Goal: Check status: Check status

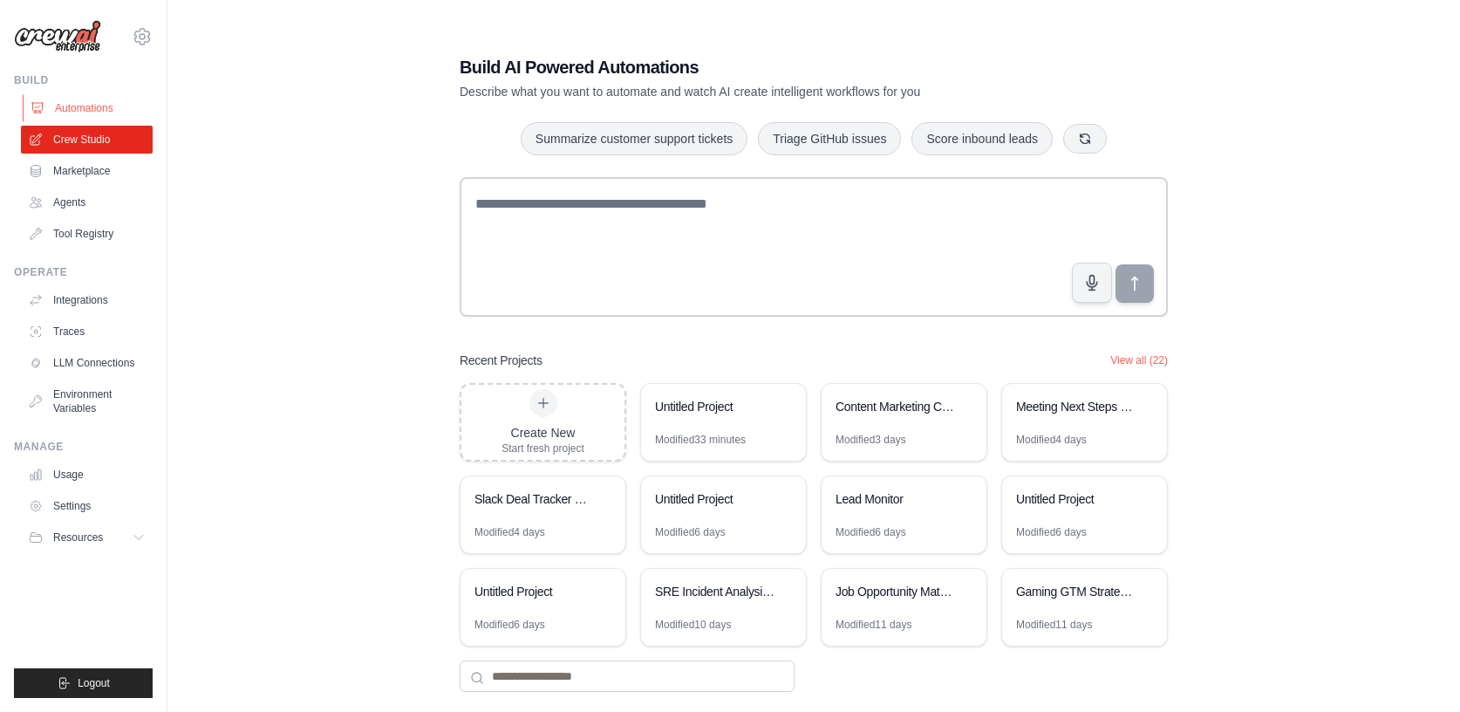
click at [93, 109] on link "Automations" at bounding box center [89, 108] width 132 height 28
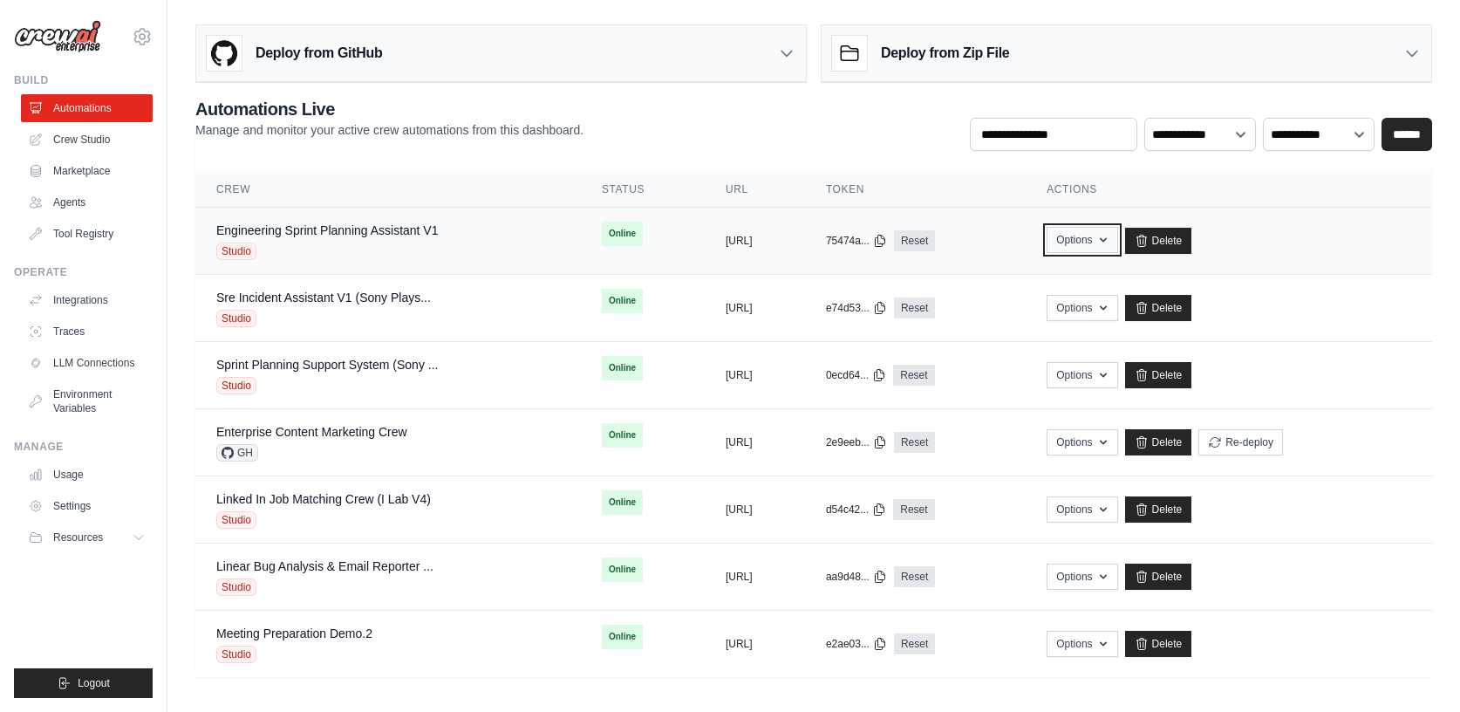
click at [1110, 239] on icon "button" at bounding box center [1103, 240] width 14 height 14
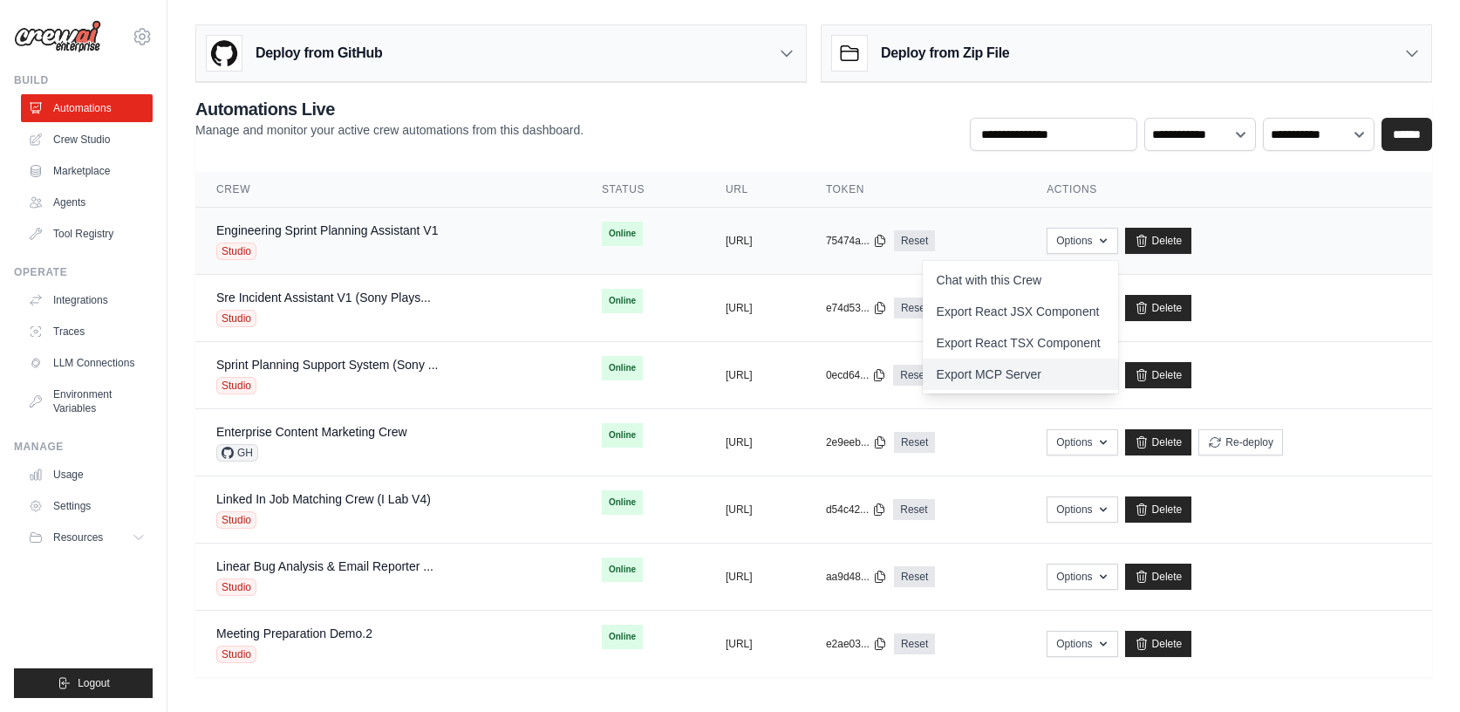
click at [1050, 369] on link "Export MCP Server" at bounding box center [1020, 373] width 195 height 31
click at [1109, 281] on link "Chat with this Crew" at bounding box center [1020, 279] width 195 height 31
click at [465, 311] on div "Sre Incident Assistant V1 (Sony Plays... Studio" at bounding box center [388, 308] width 344 height 38
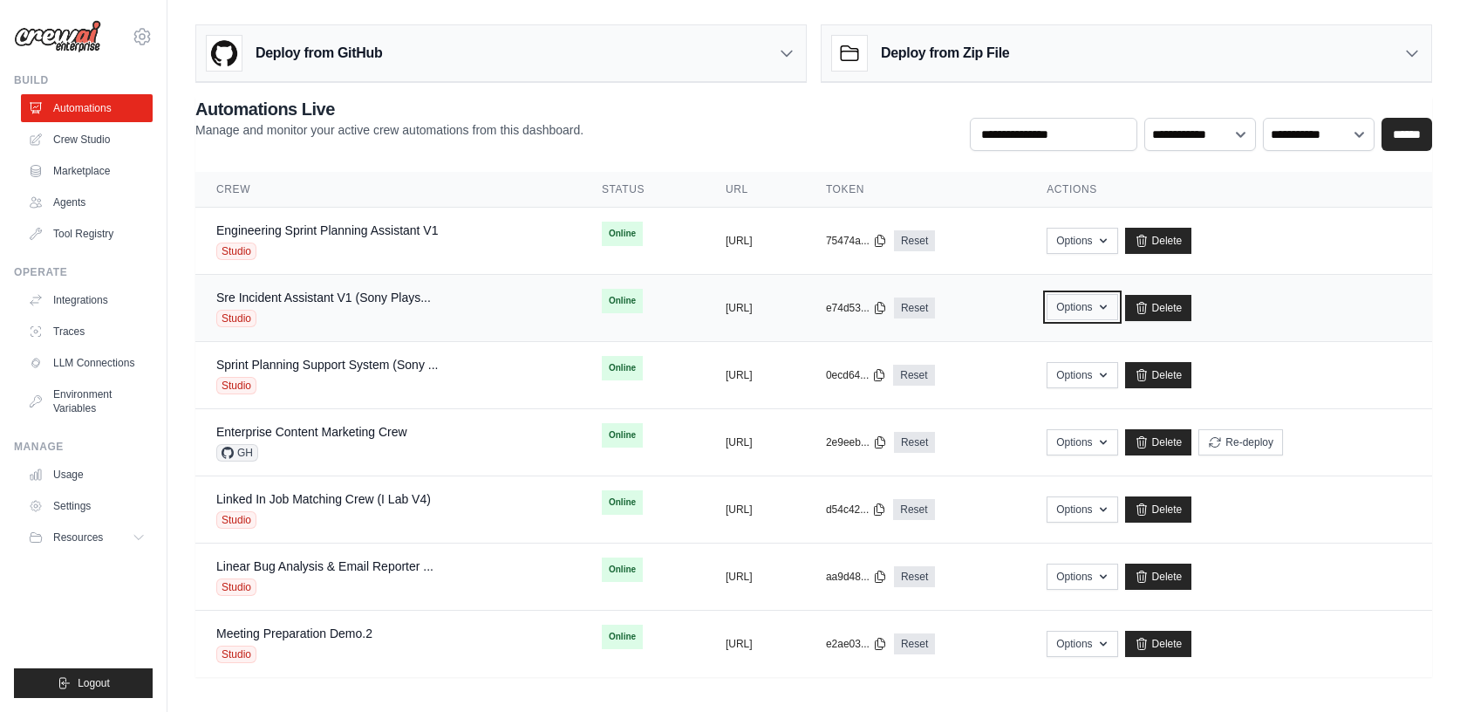
click at [1117, 314] on button "Options" at bounding box center [1082, 307] width 71 height 26
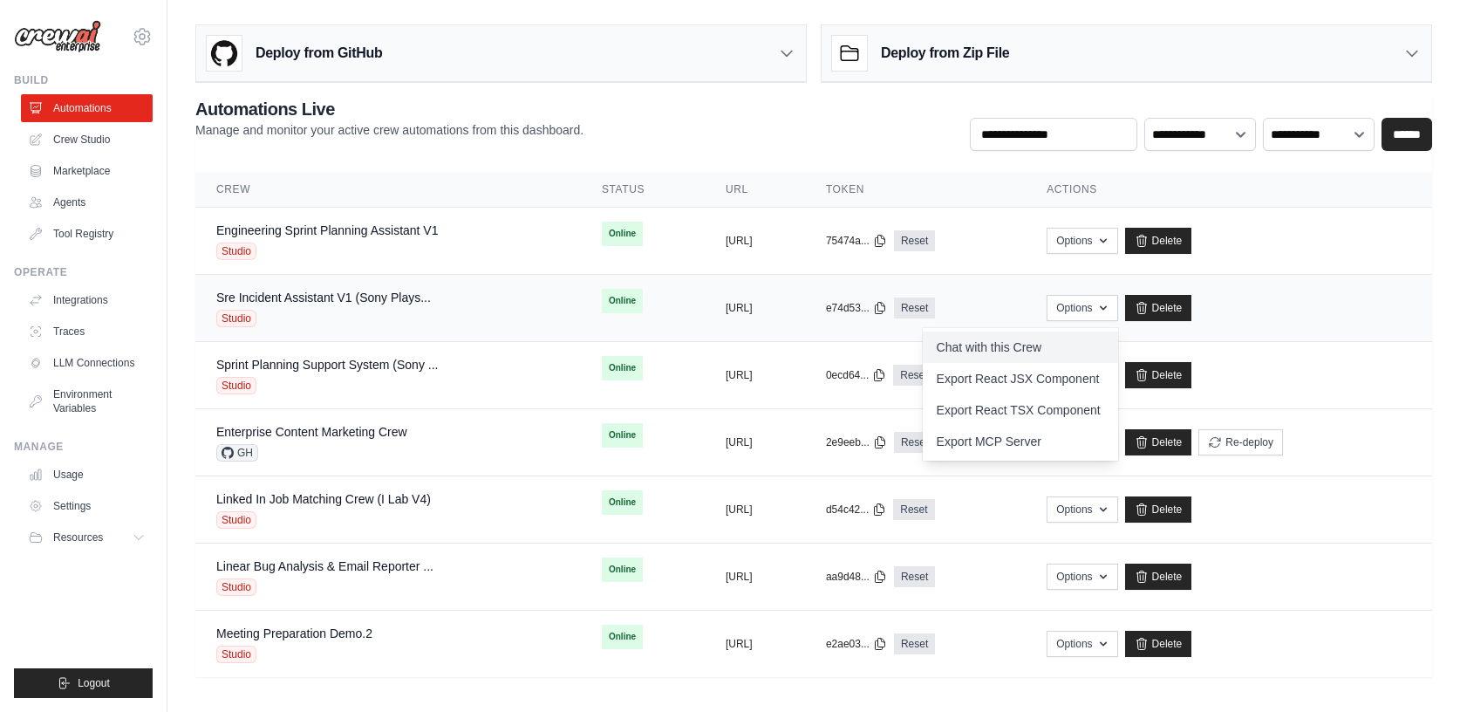
click at [1076, 343] on link "Chat with this Crew" at bounding box center [1020, 346] width 195 height 31
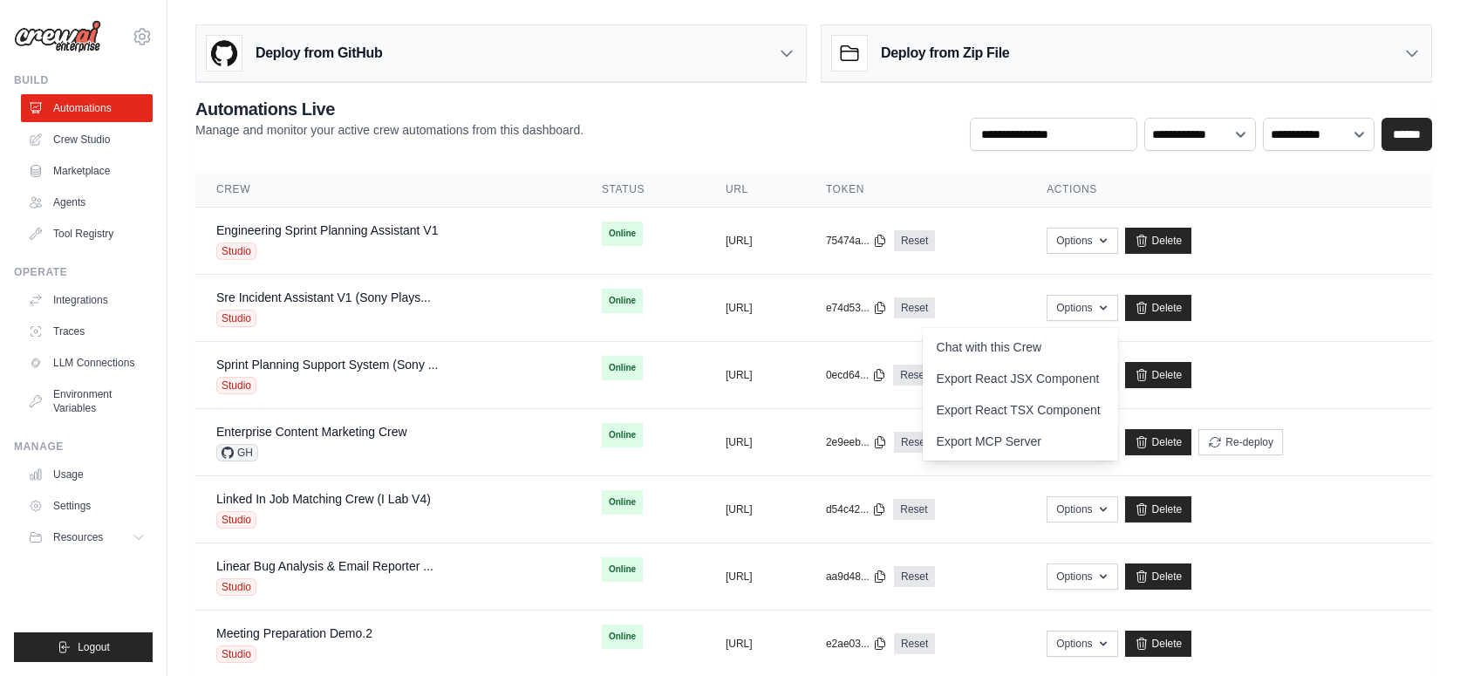
click at [1082, 158] on div "**********" at bounding box center [813, 387] width 1237 height 580
click at [785, 52] on icon at bounding box center [786, 52] width 17 height 17
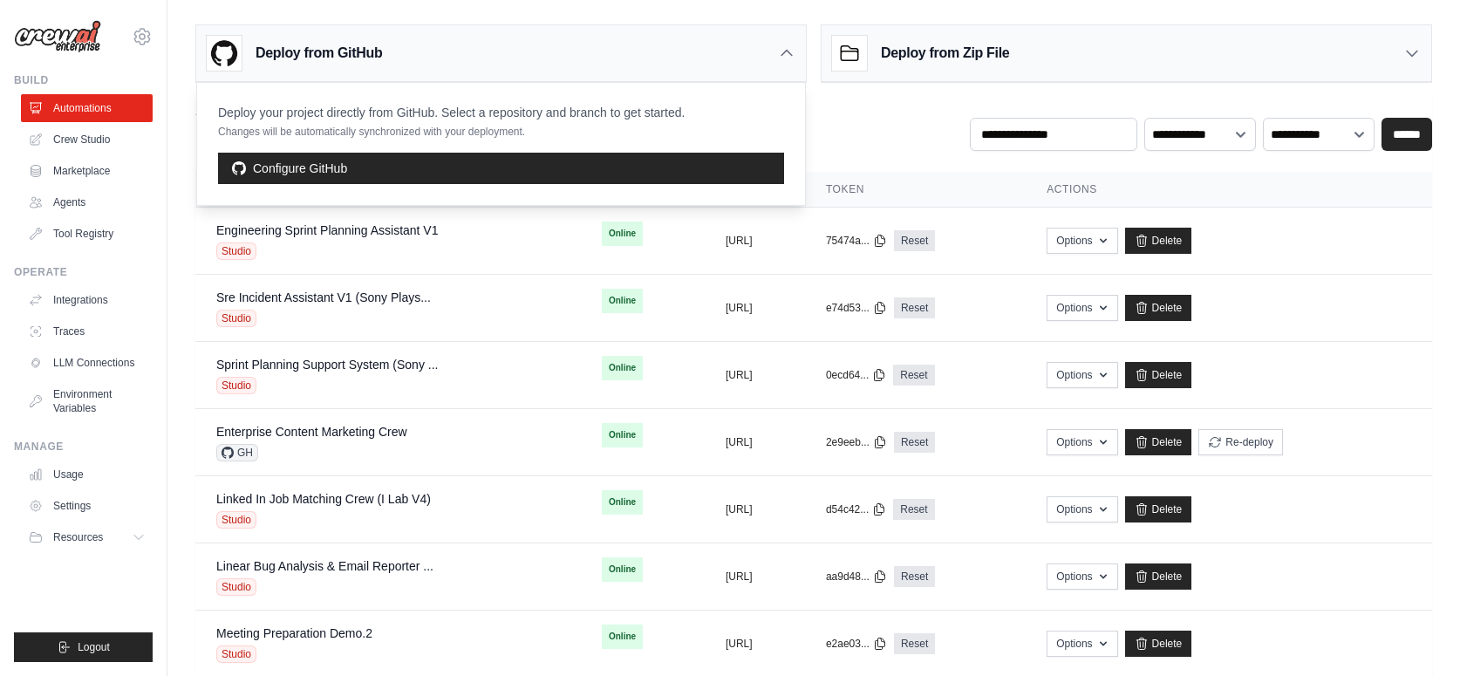
click at [786, 47] on icon at bounding box center [786, 52] width 17 height 17
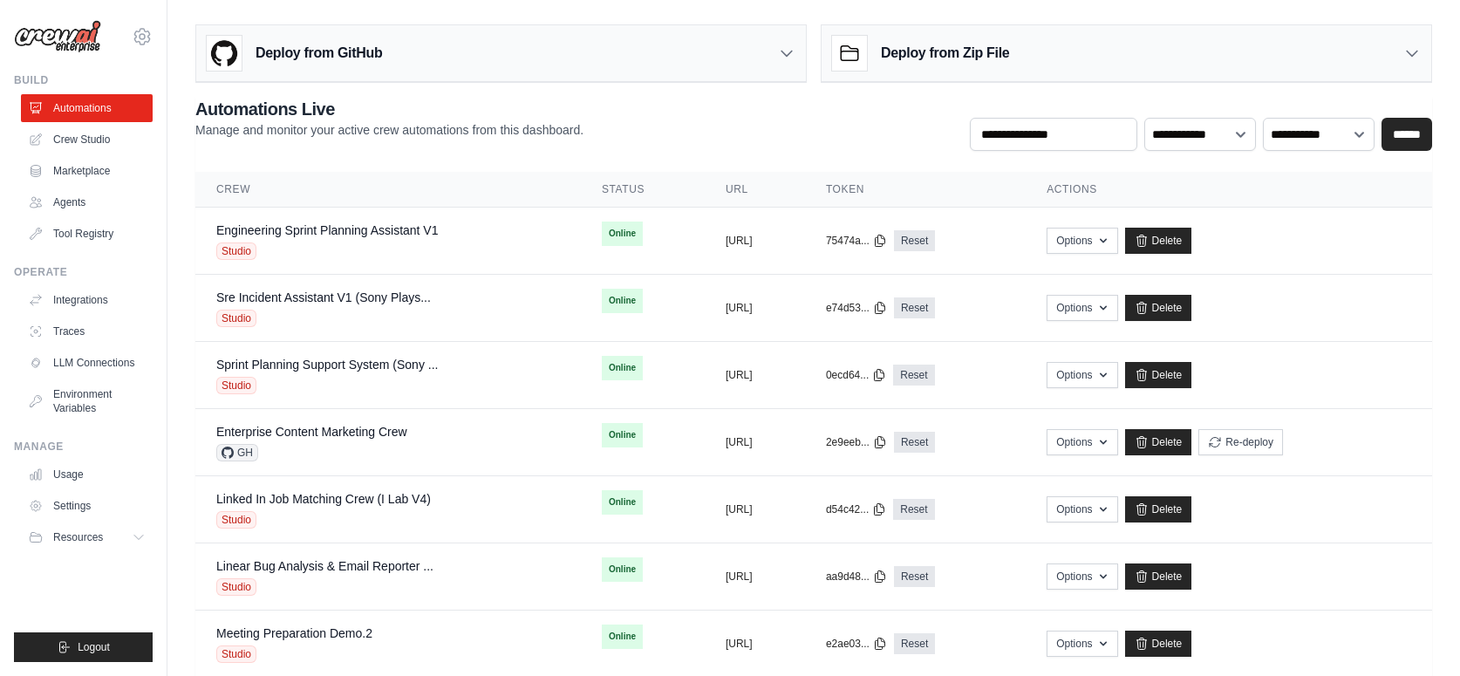
click at [788, 55] on icon at bounding box center [787, 53] width 10 height 5
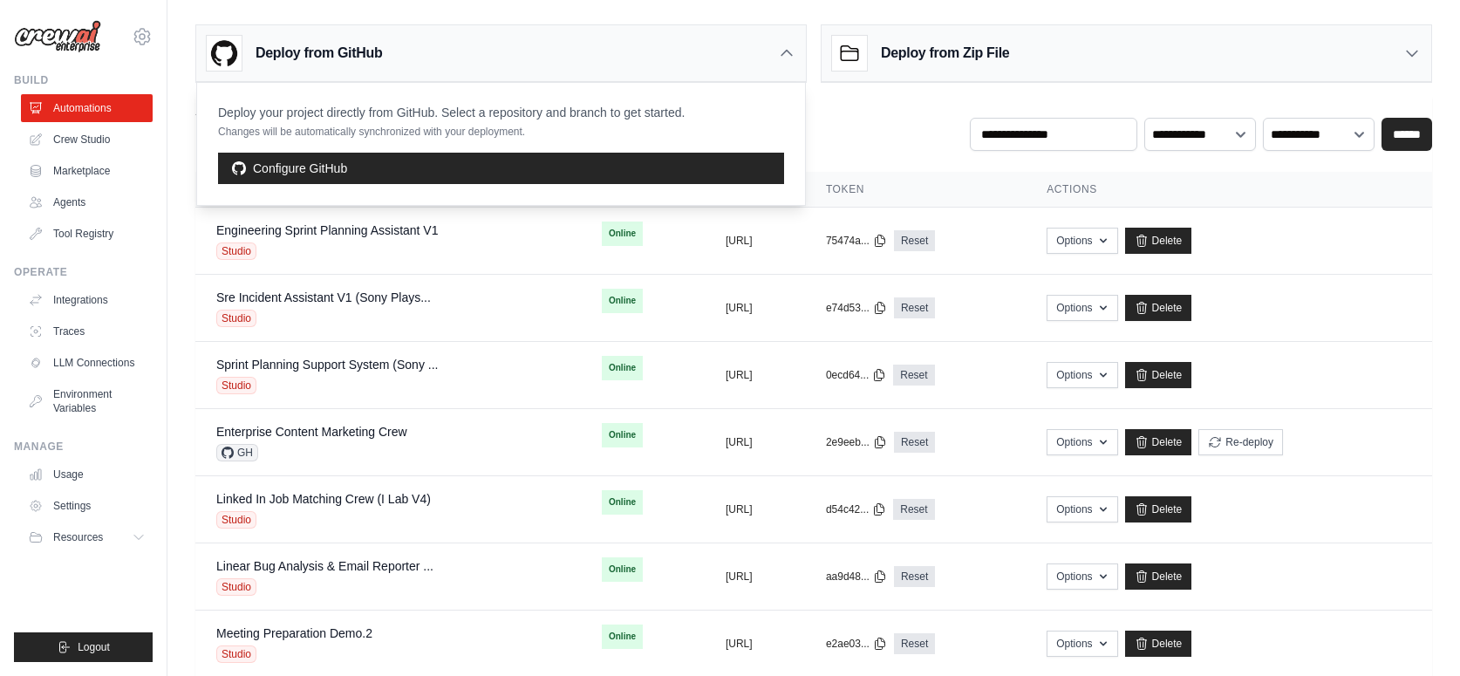
click at [788, 55] on icon at bounding box center [786, 52] width 17 height 17
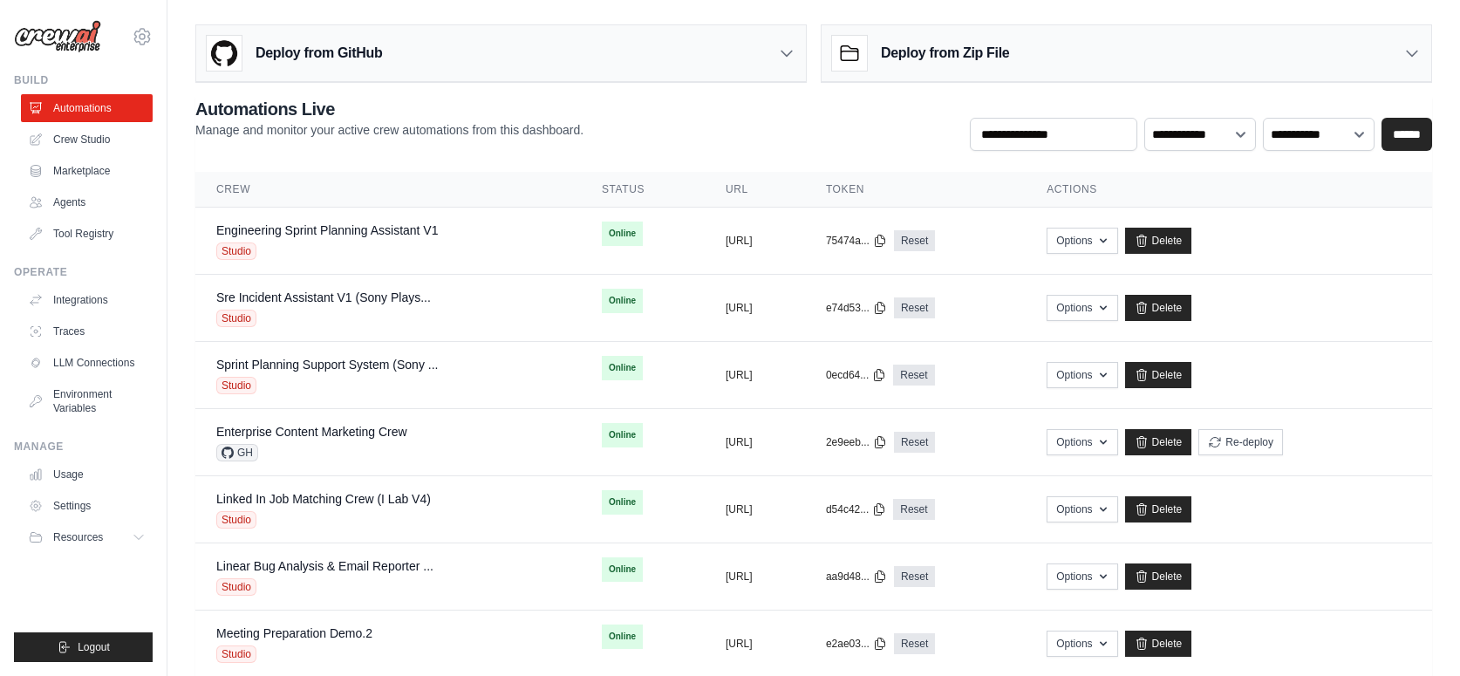
scroll to position [2, 0]
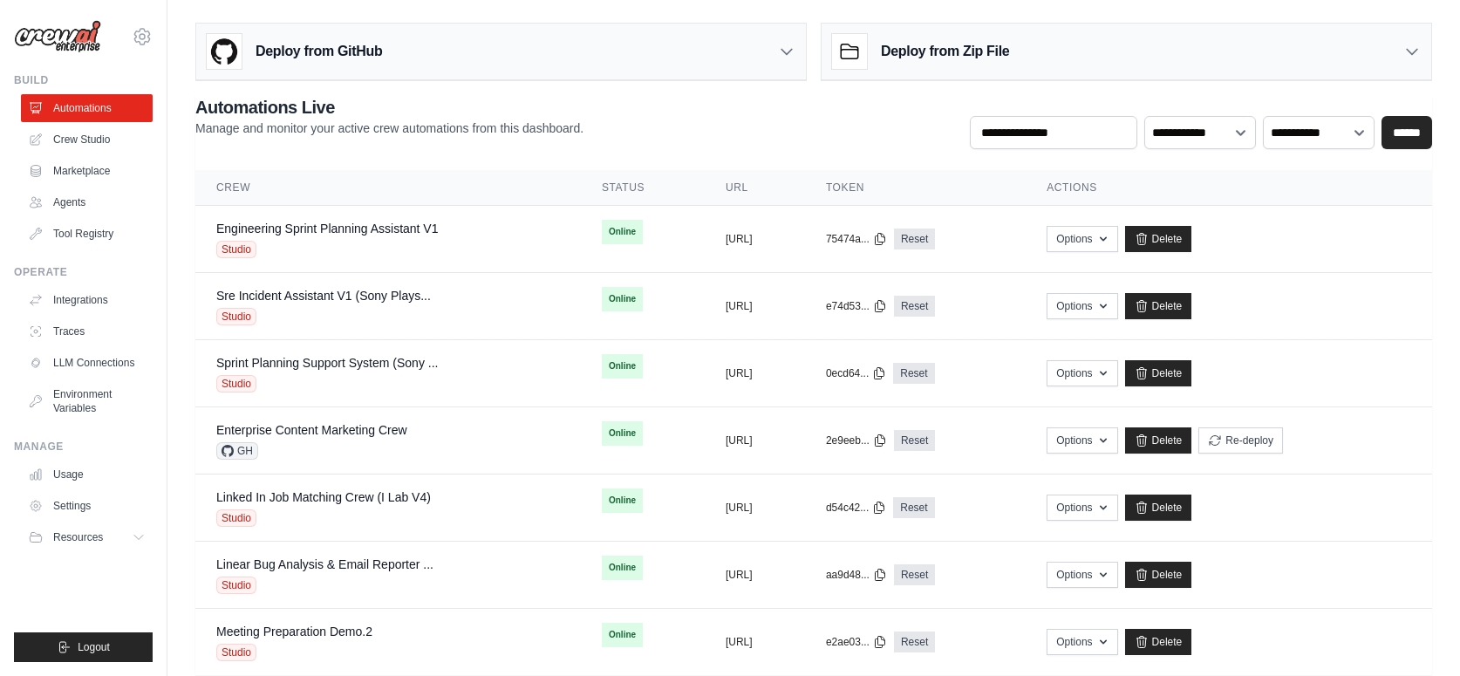
click at [787, 56] on icon at bounding box center [786, 51] width 17 height 17
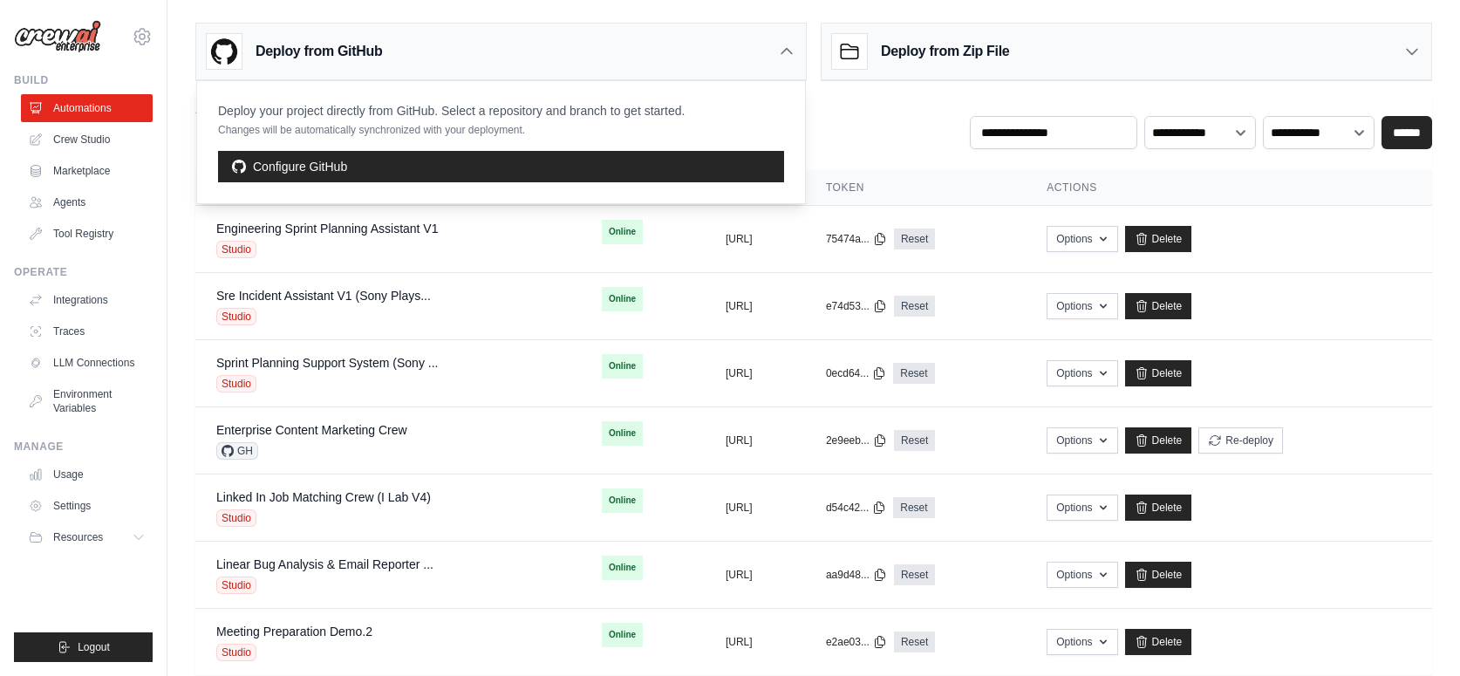
click at [783, 54] on icon at bounding box center [786, 51] width 17 height 17
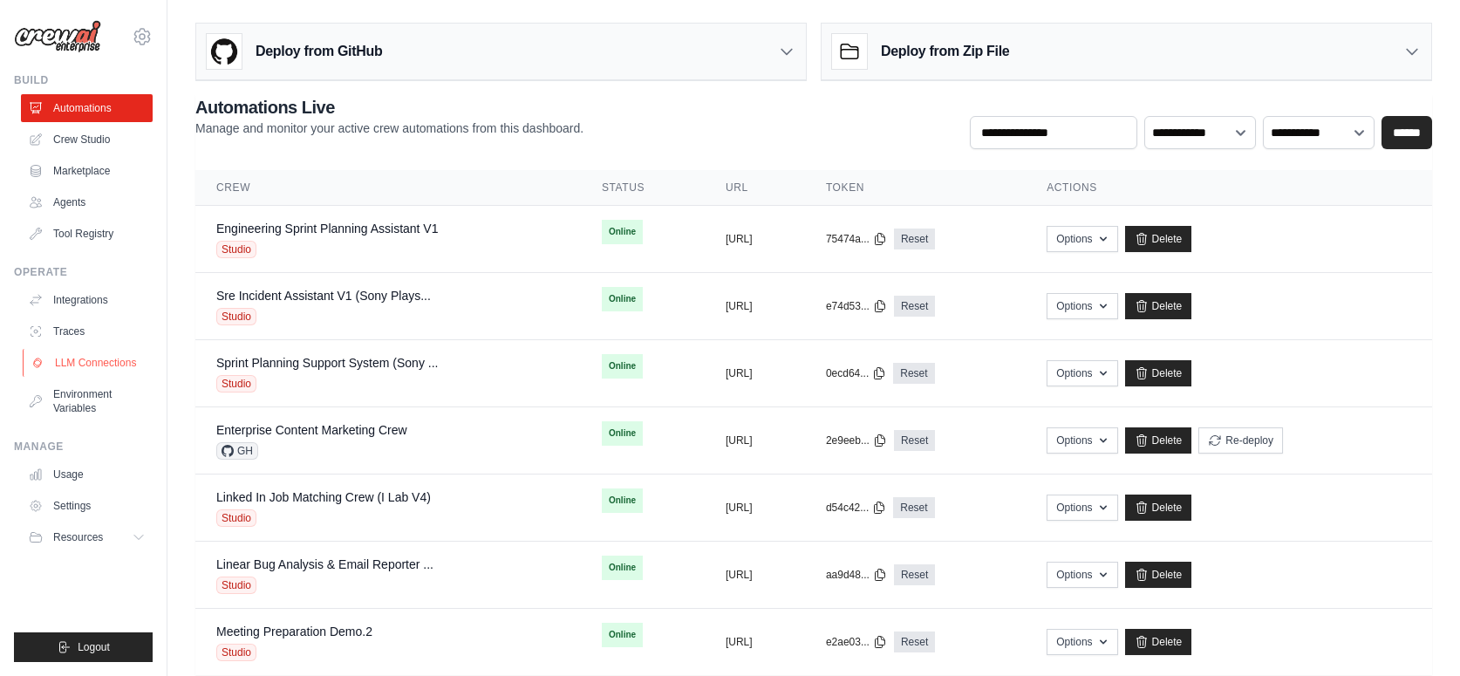
click at [109, 359] on link "LLM Connections" at bounding box center [89, 363] width 132 height 28
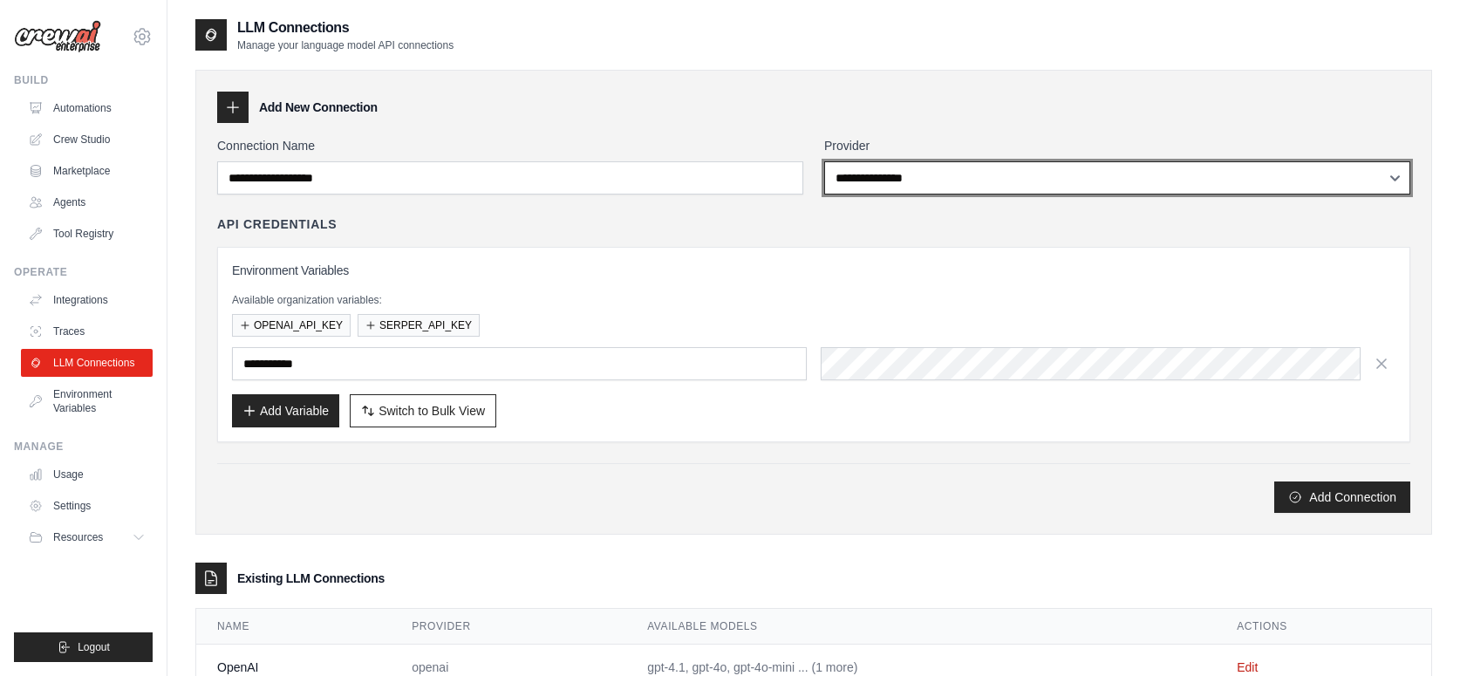
click at [1001, 183] on select "**********" at bounding box center [1117, 177] width 586 height 33
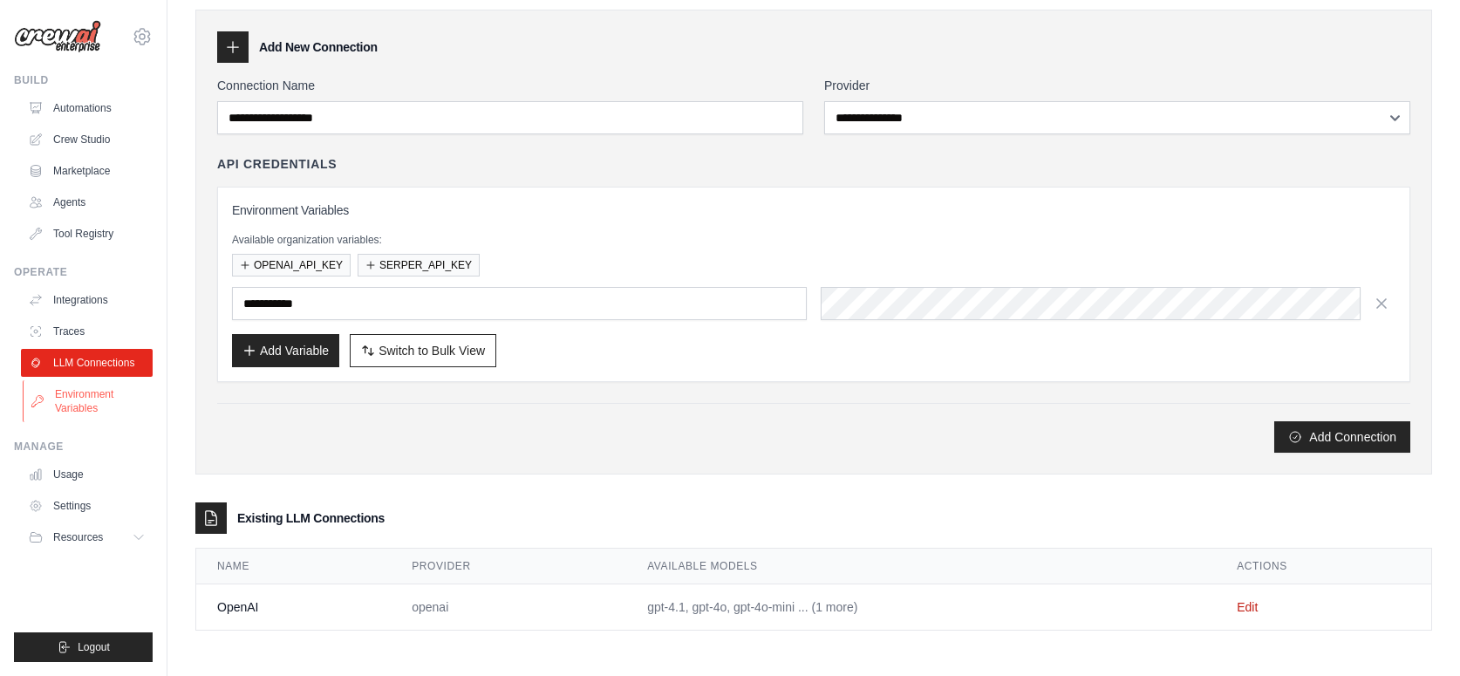
click at [77, 393] on link "Environment Variables" at bounding box center [89, 401] width 132 height 42
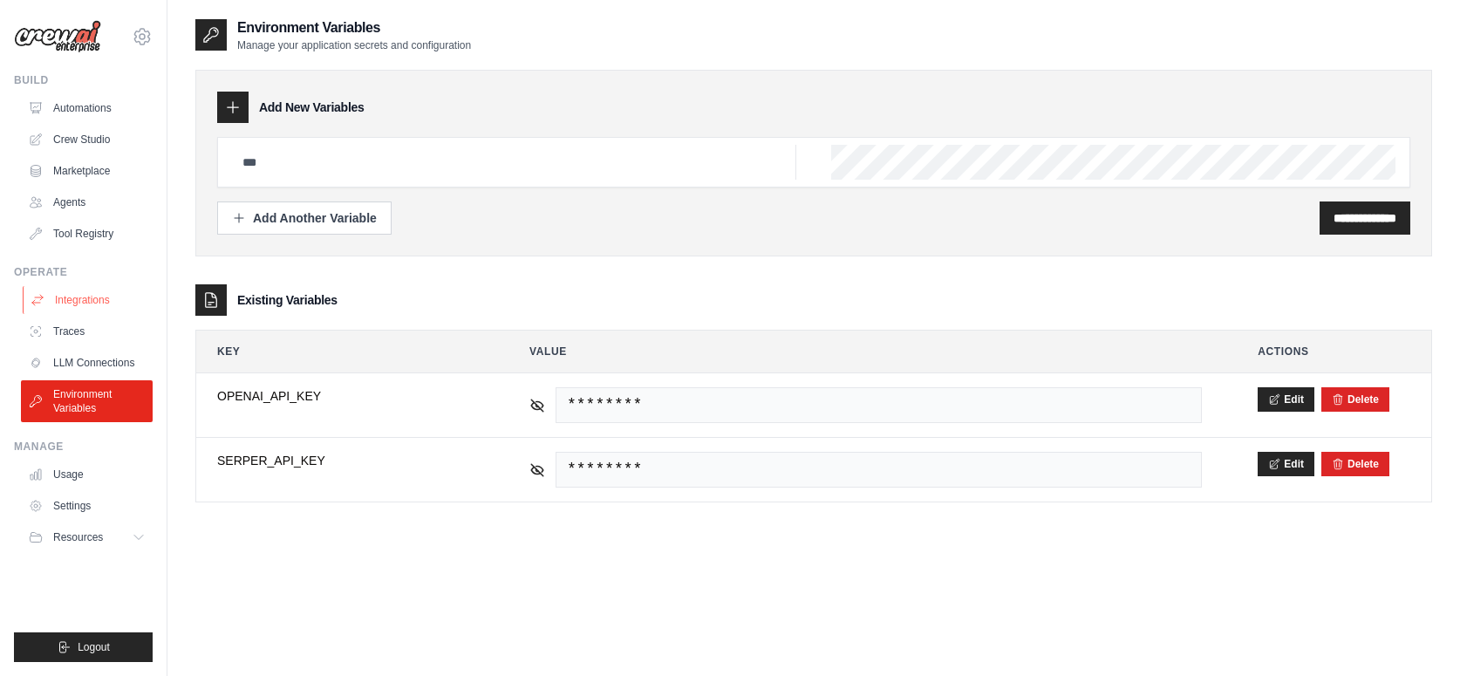
click at [105, 303] on link "Integrations" at bounding box center [89, 300] width 132 height 28
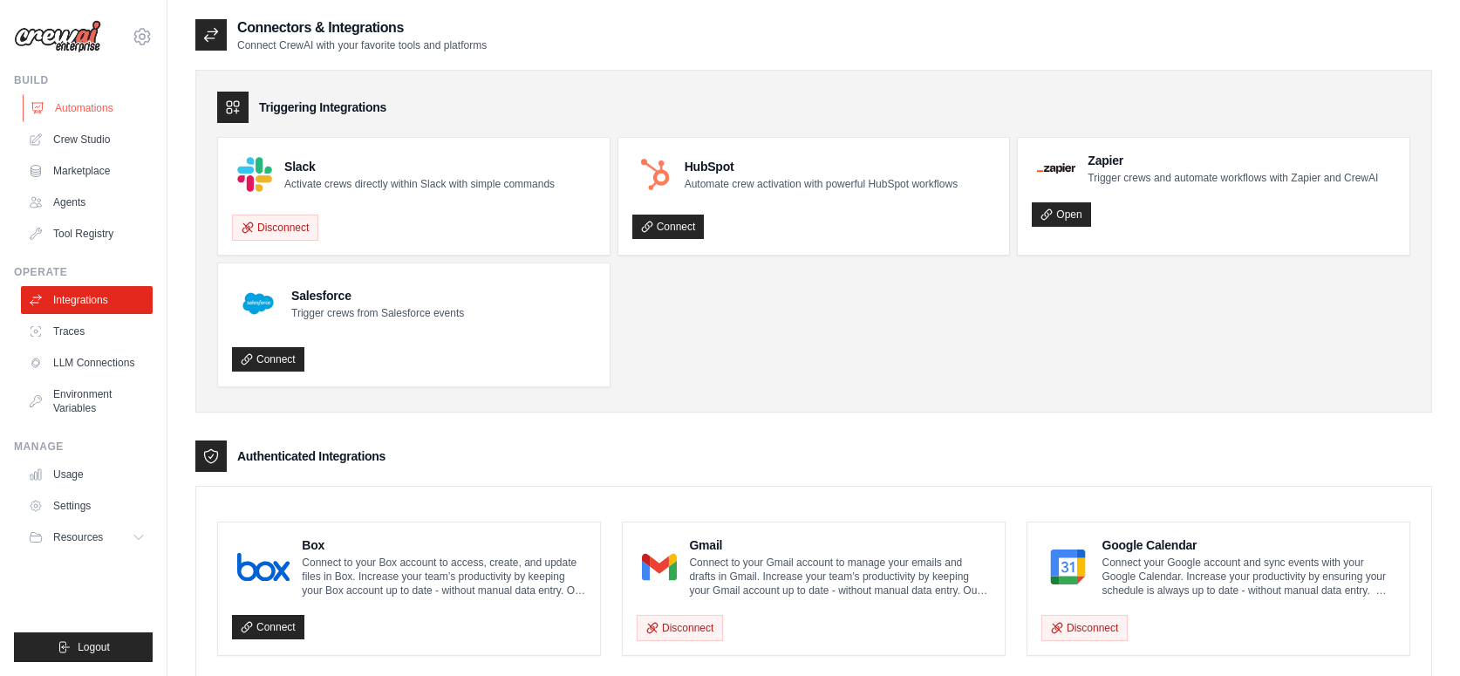
click at [119, 106] on link "Automations" at bounding box center [89, 108] width 132 height 28
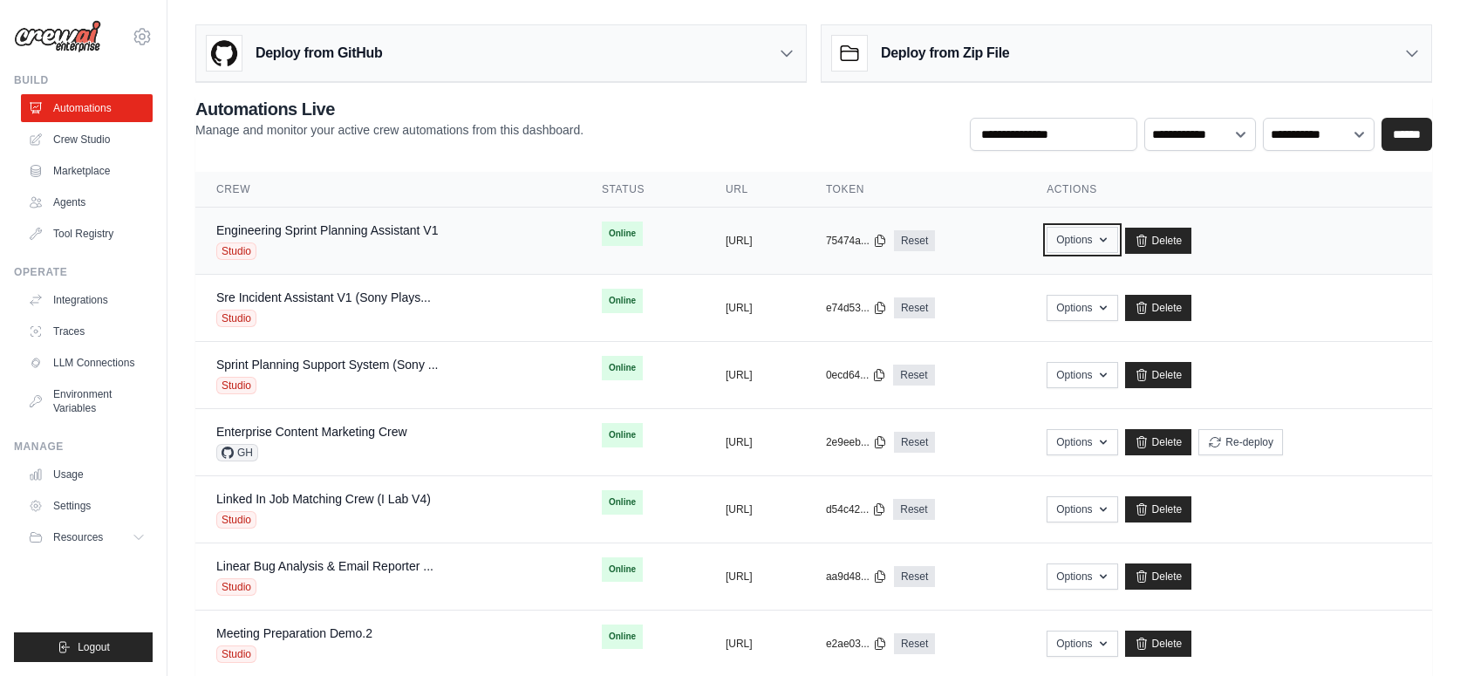
click at [1117, 246] on button "Options" at bounding box center [1082, 240] width 71 height 26
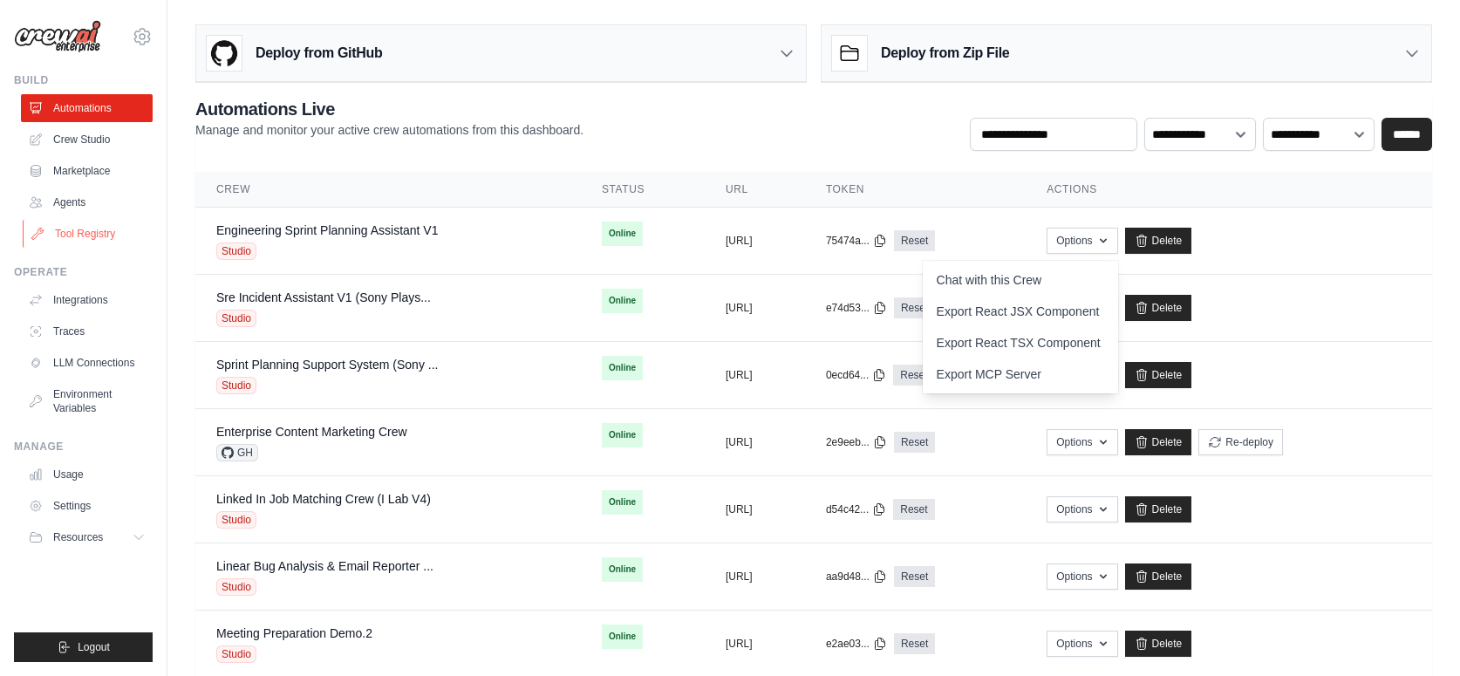
click at [87, 233] on link "Tool Registry" at bounding box center [89, 234] width 132 height 28
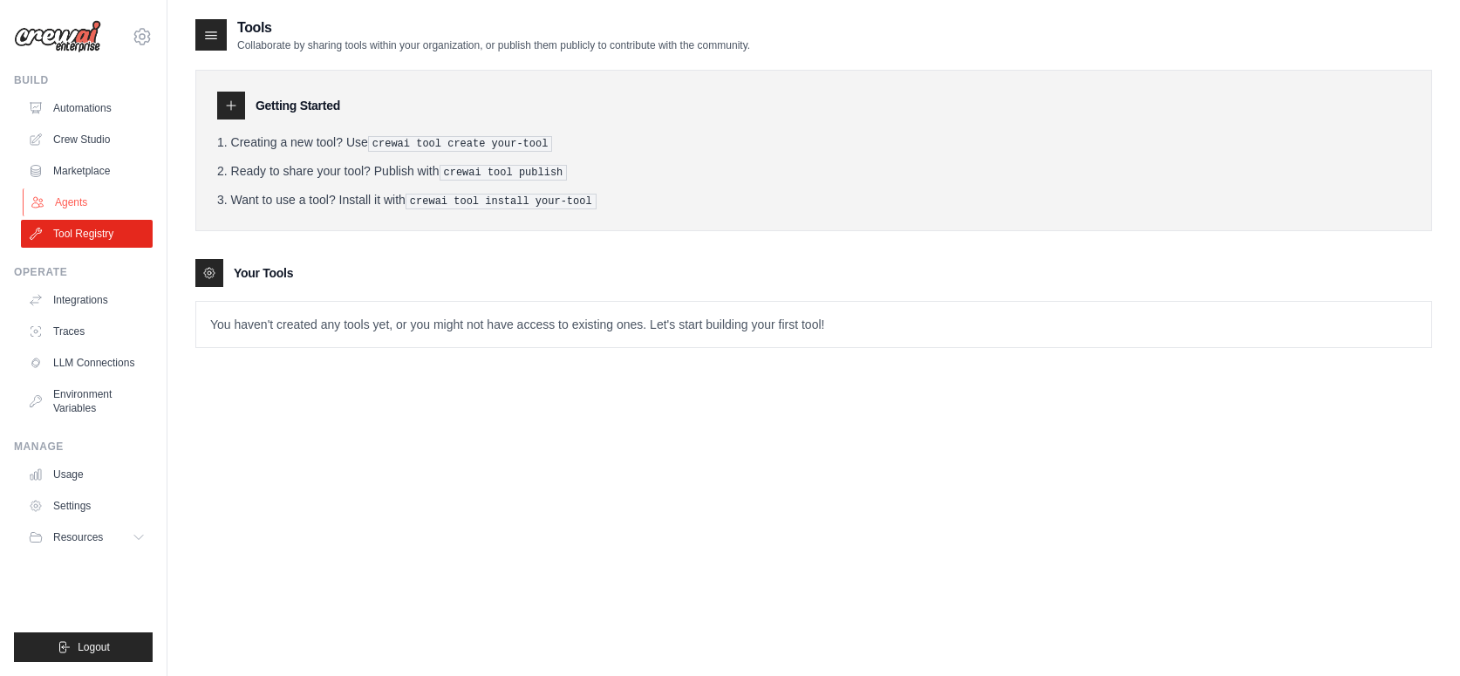
click at [99, 201] on link "Agents" at bounding box center [89, 202] width 132 height 28
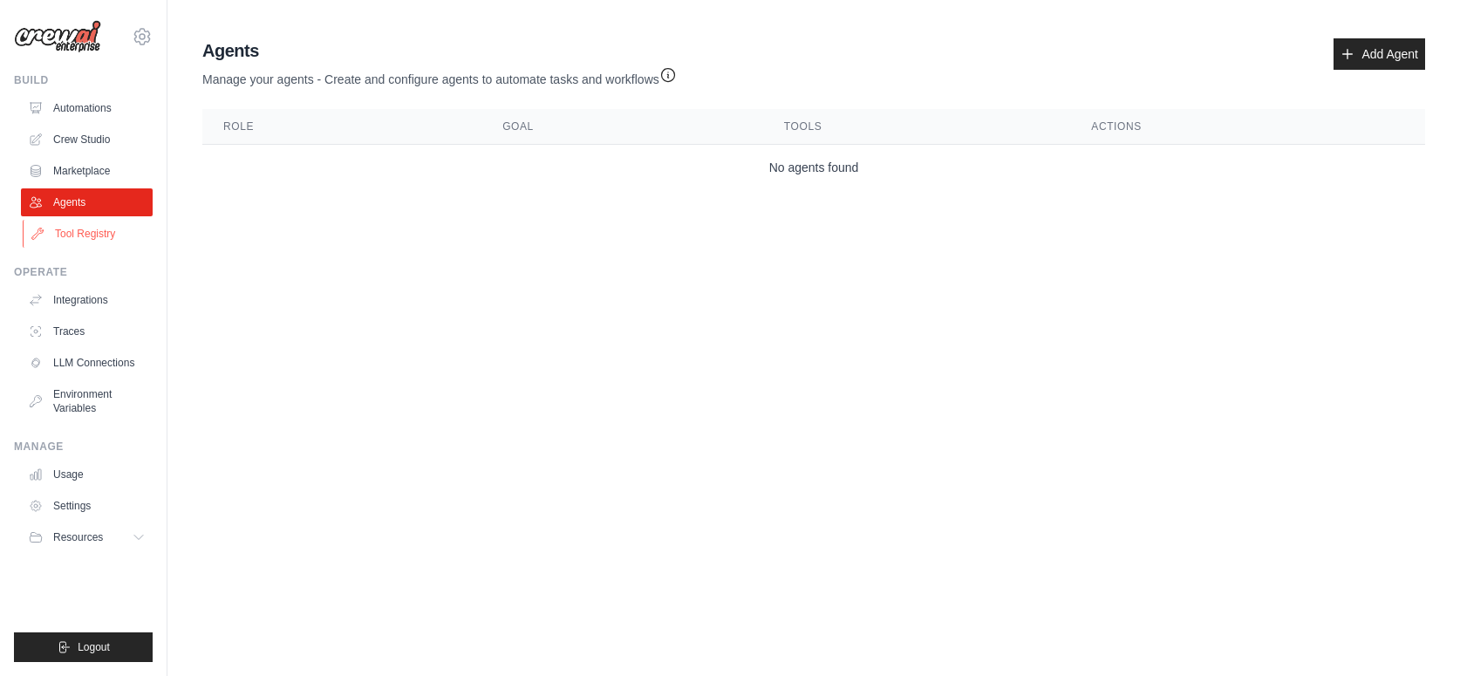
click at [99, 234] on link "Tool Registry" at bounding box center [89, 234] width 132 height 28
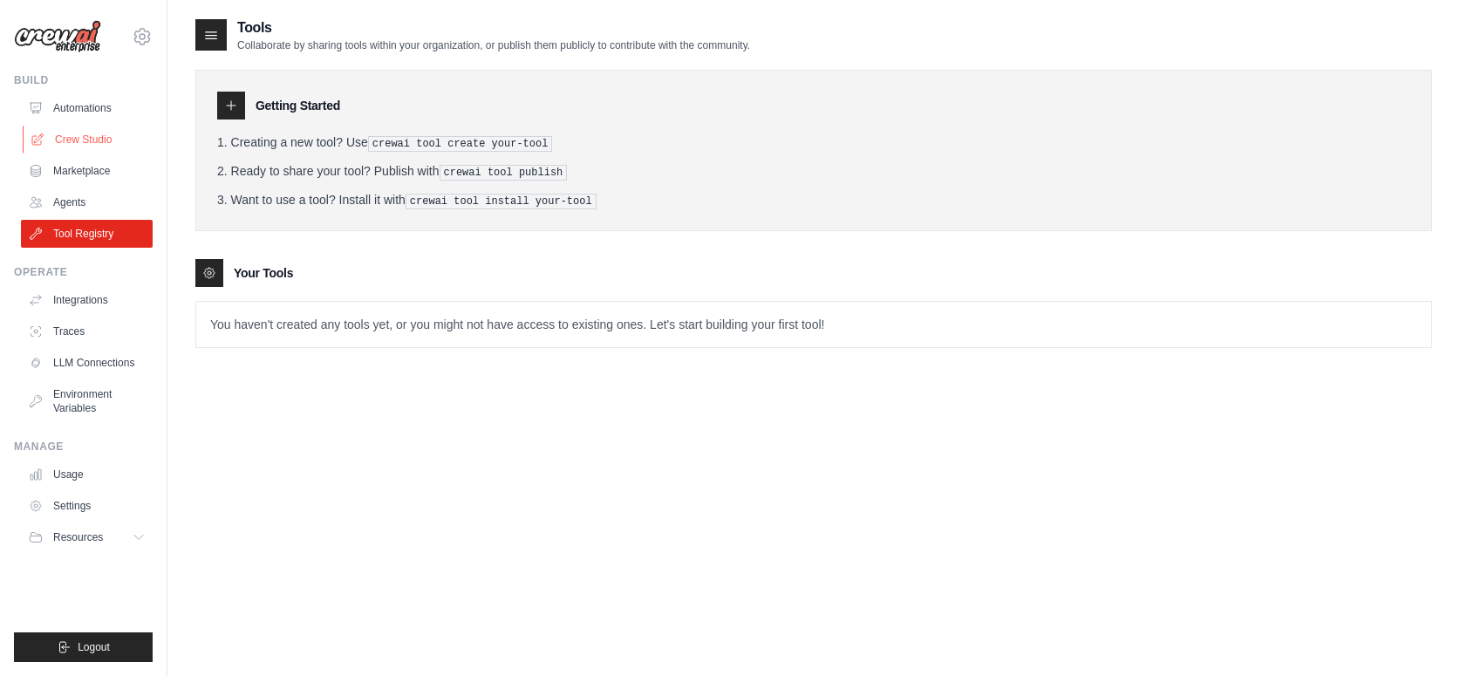
click at [119, 139] on link "Crew Studio" at bounding box center [89, 140] width 132 height 28
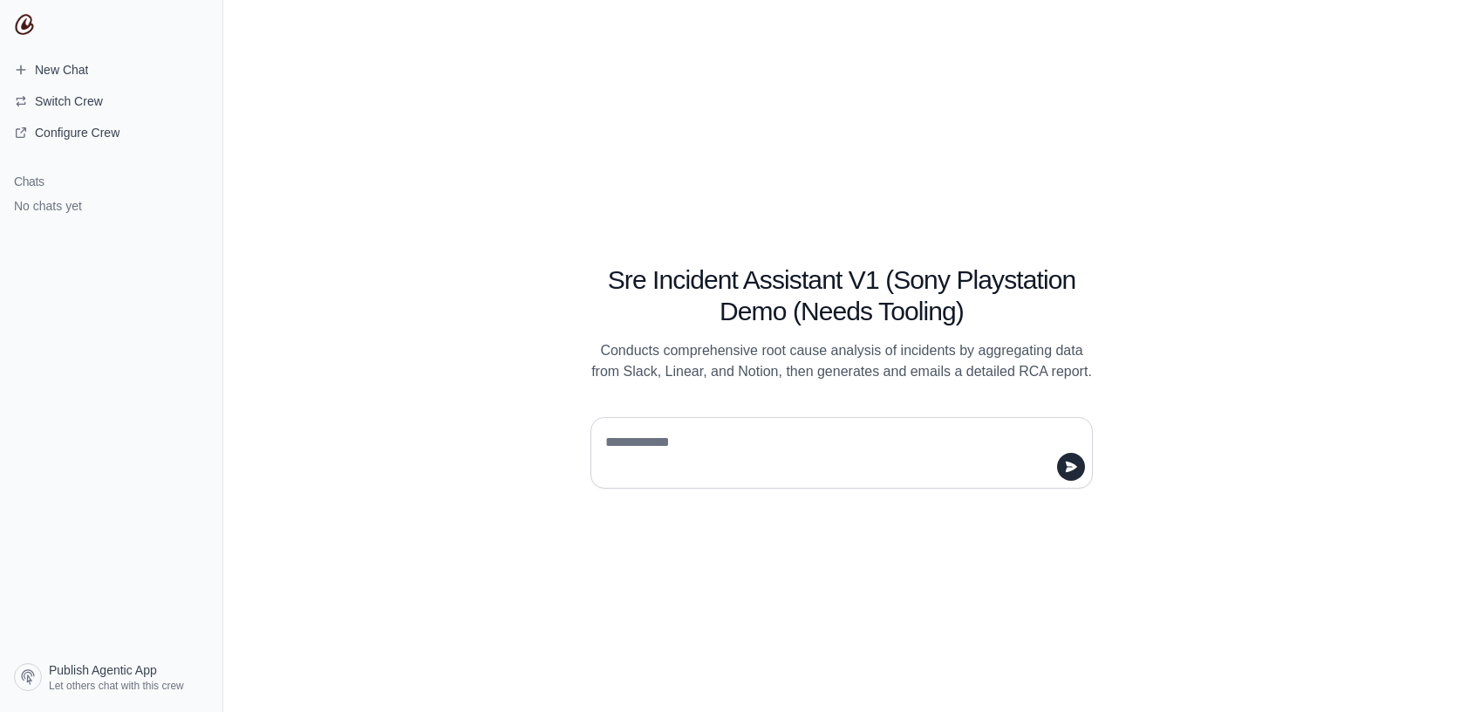
click at [720, 453] on textarea at bounding box center [836, 452] width 469 height 49
click at [708, 446] on textarea at bounding box center [836, 452] width 469 height 49
type textarea "**"
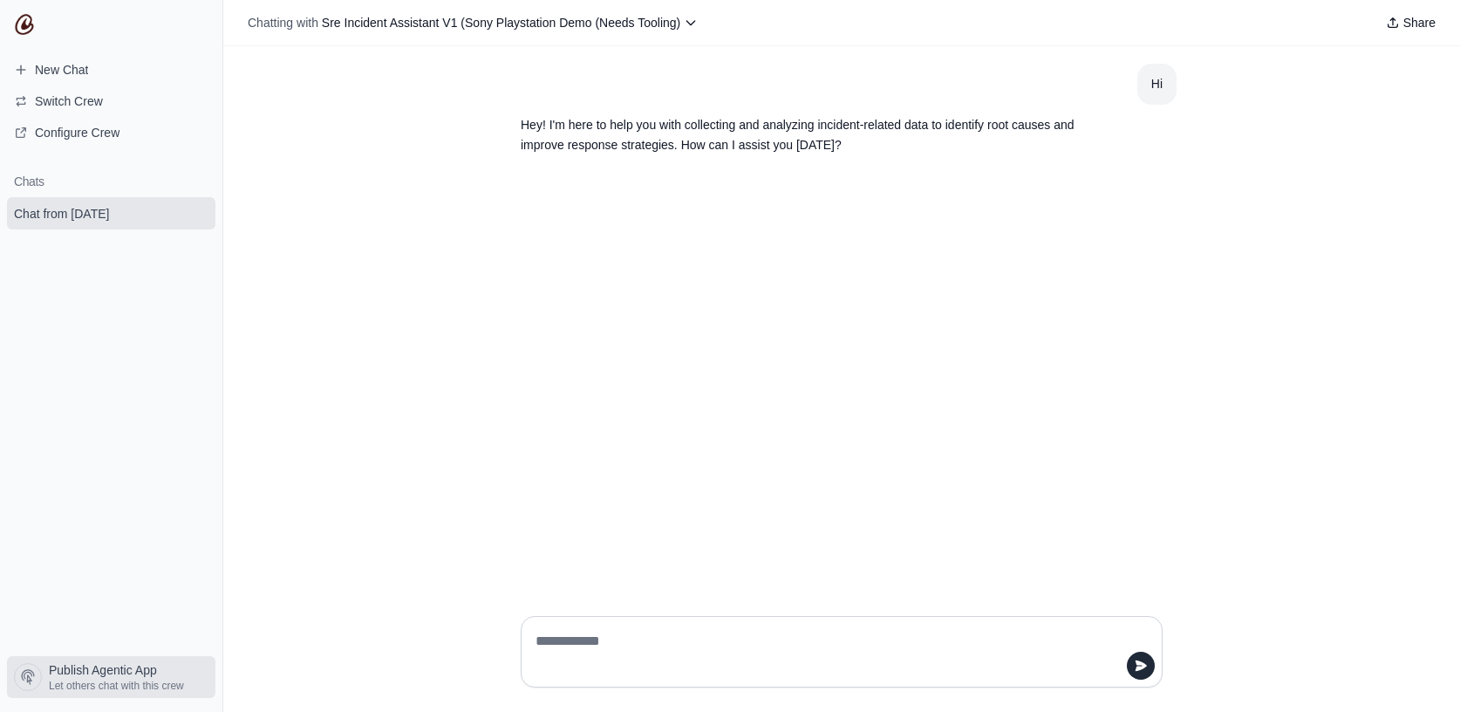
click at [137, 679] on span "Let others chat with this crew" at bounding box center [116, 686] width 135 height 14
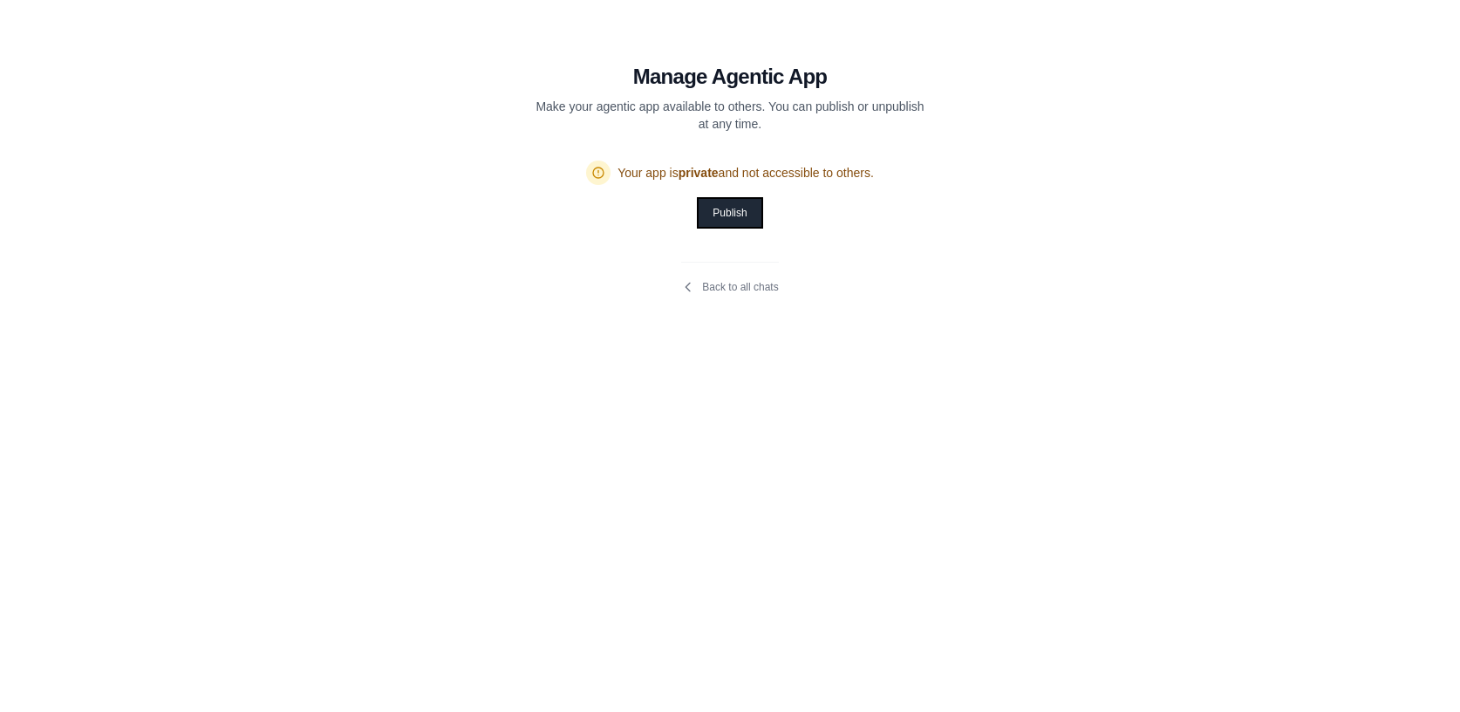
click at [736, 215] on button "Publish" at bounding box center [730, 213] width 62 height 28
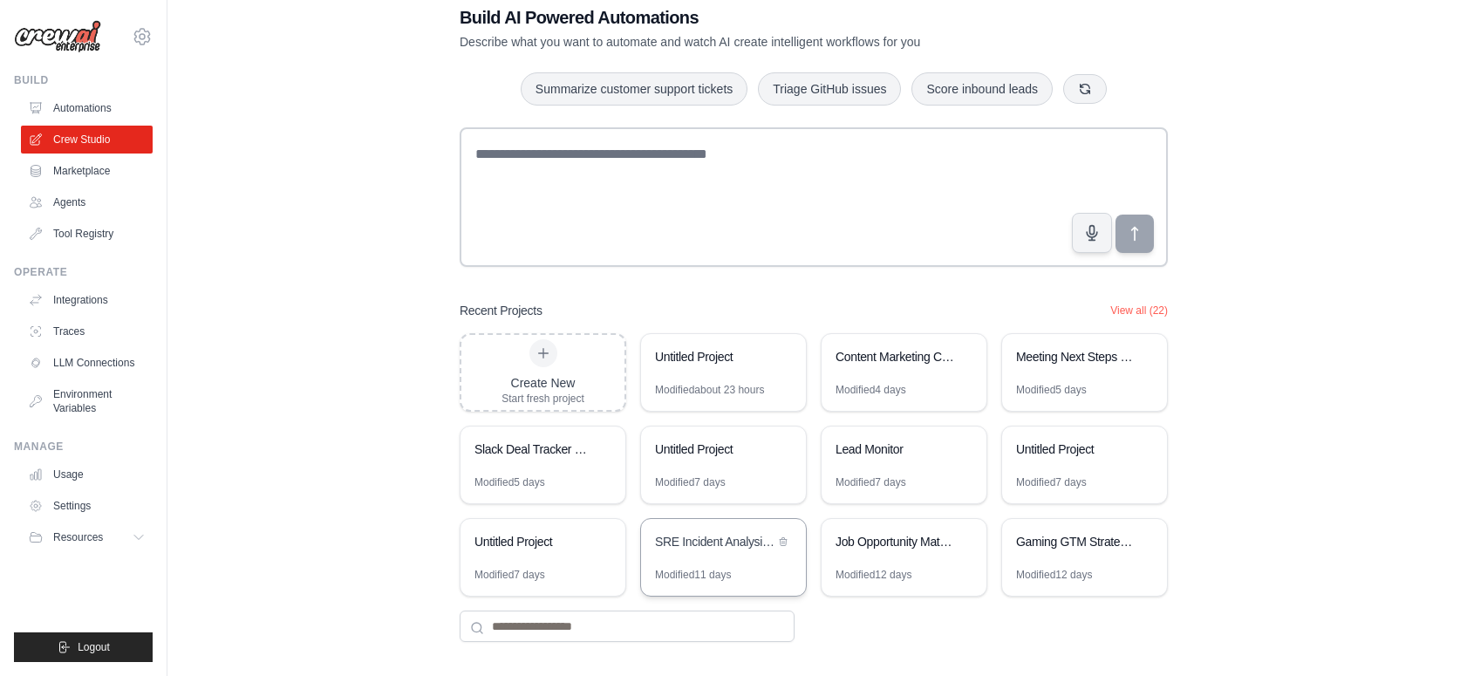
scroll to position [51, 0]
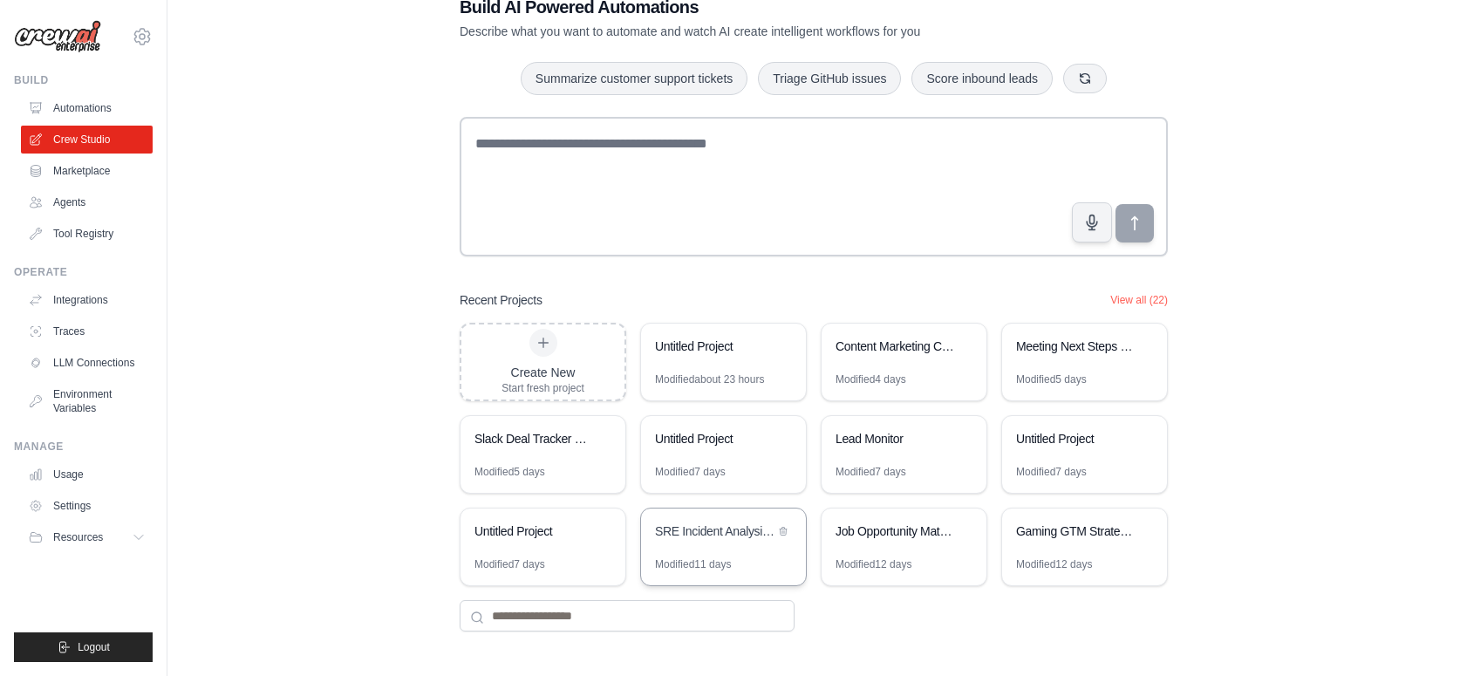
click at [720, 540] on div "SRE Incident Analysis Assistant" at bounding box center [714, 532] width 119 height 21
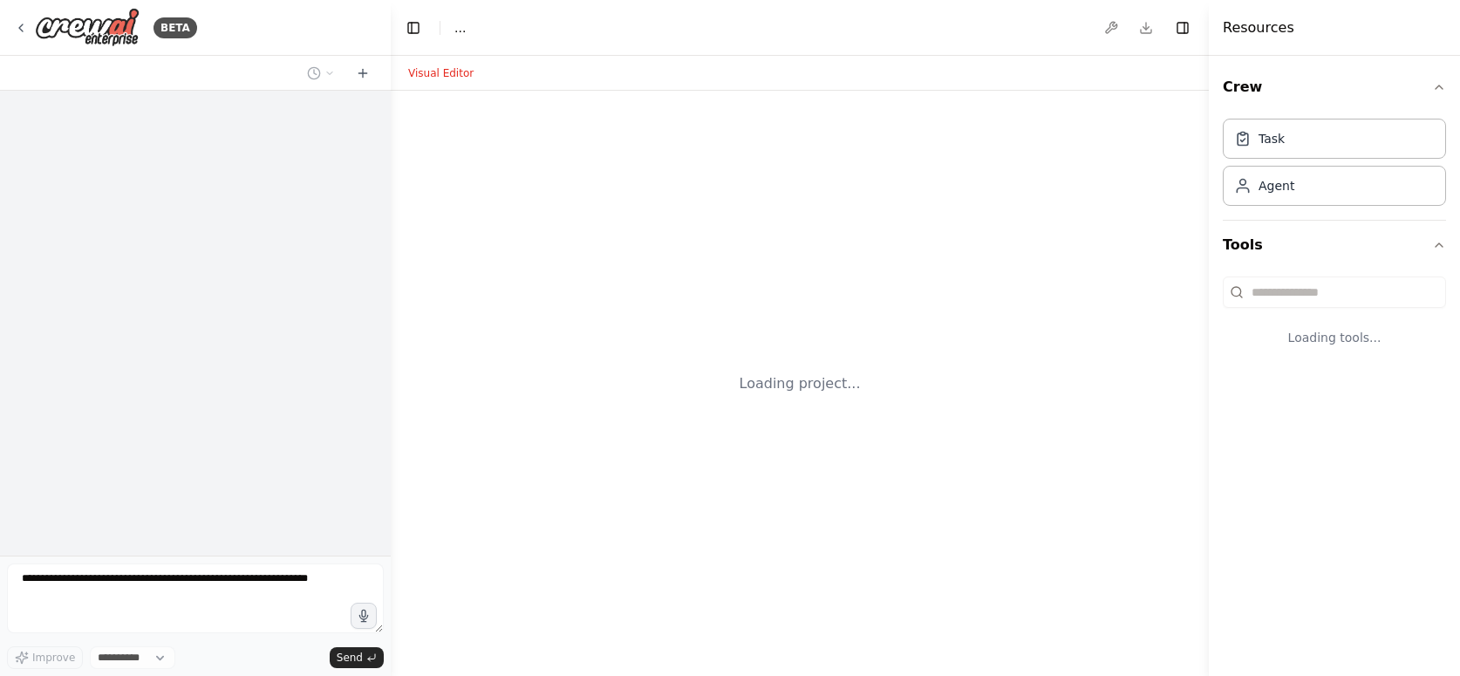
select select "****"
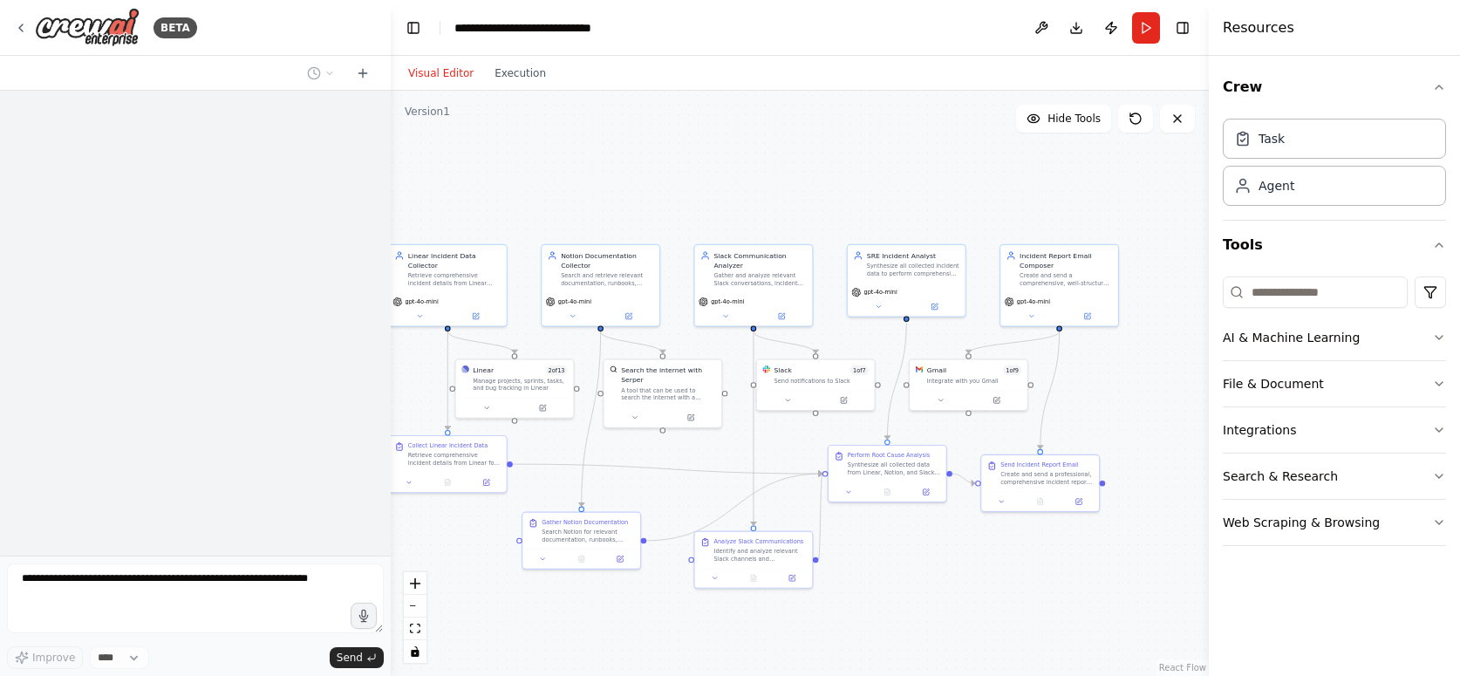
scroll to position [1194, 0]
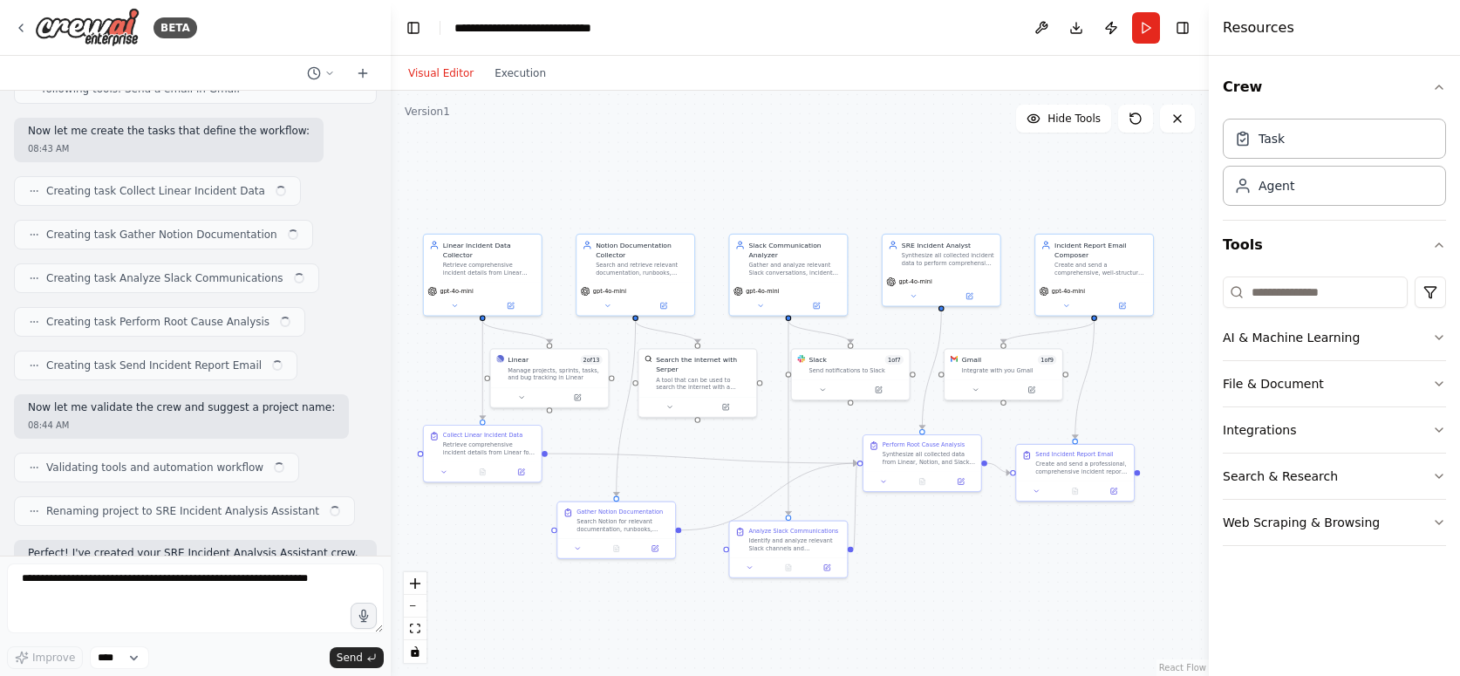
drag, startPoint x: 929, startPoint y: 232, endPoint x: 788, endPoint y: 163, distance: 157.2
click at [788, 163] on div ".deletable-edge-delete-btn { width: 20px; height: 20px; border: 0px solid #ffff…" at bounding box center [800, 383] width 818 height 585
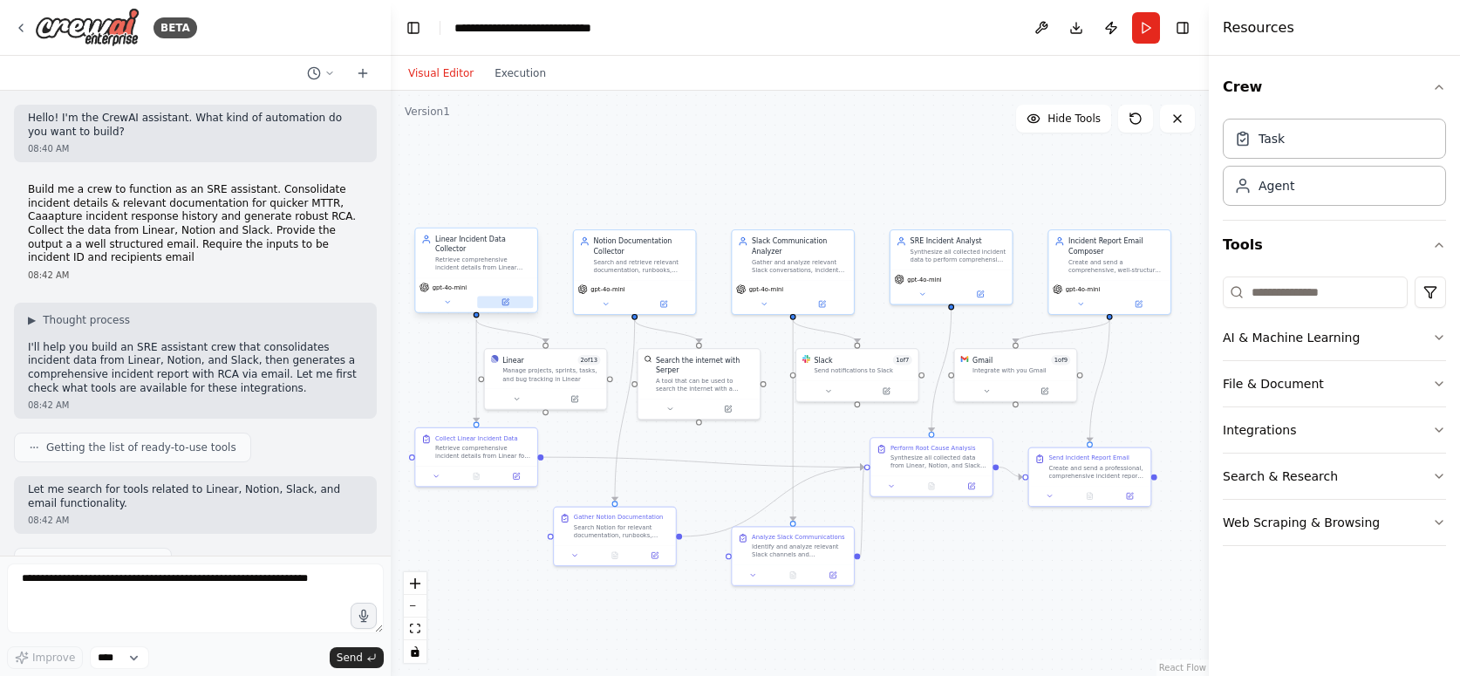
click at [505, 301] on icon at bounding box center [506, 301] width 4 height 4
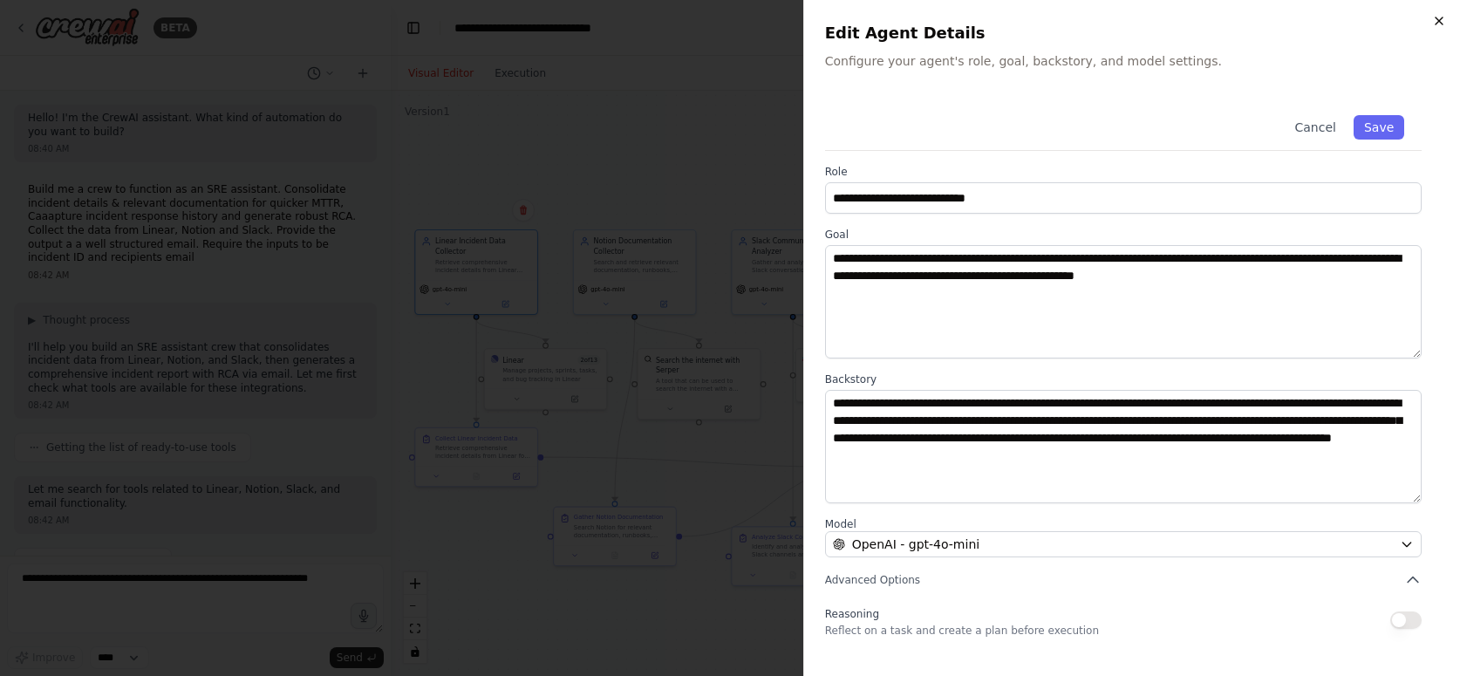
click at [1436, 24] on icon "button" at bounding box center [1439, 20] width 7 height 7
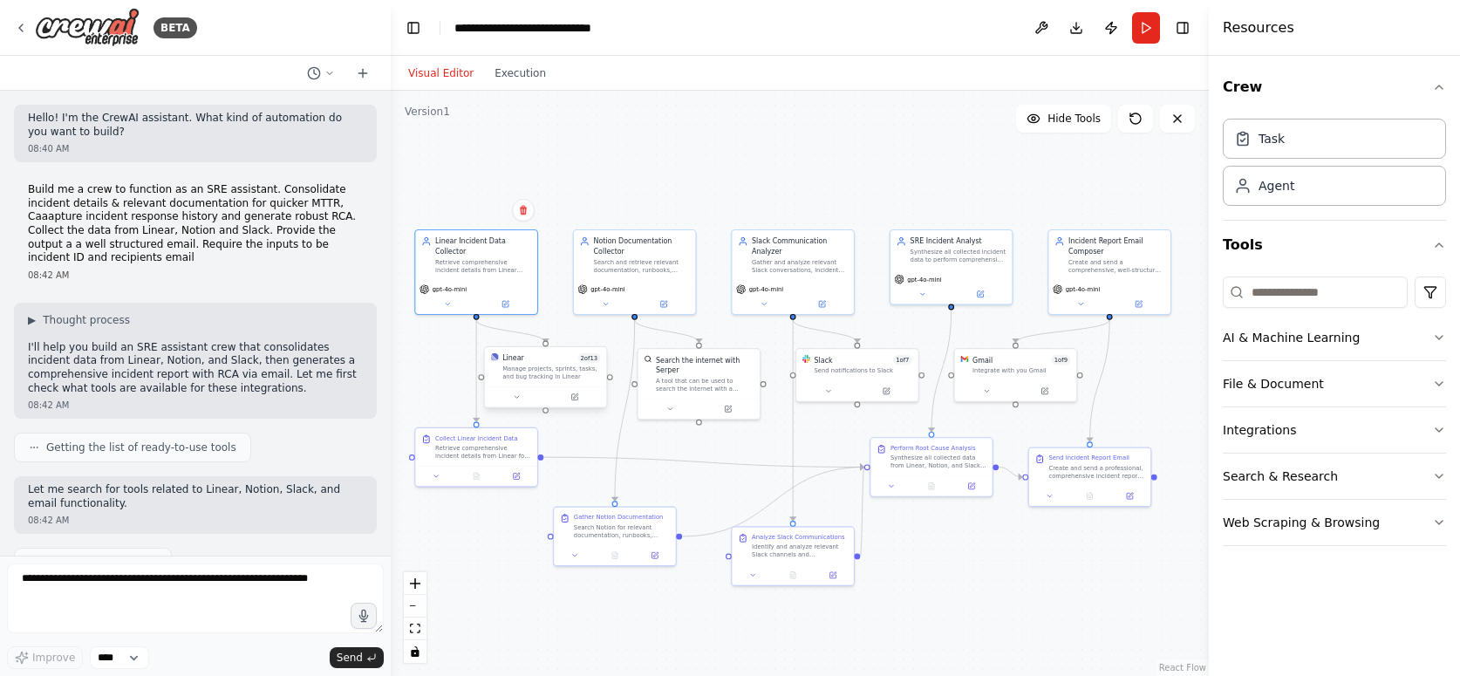
click at [577, 406] on div at bounding box center [546, 396] width 122 height 20
click at [577, 399] on icon at bounding box center [574, 397] width 6 height 6
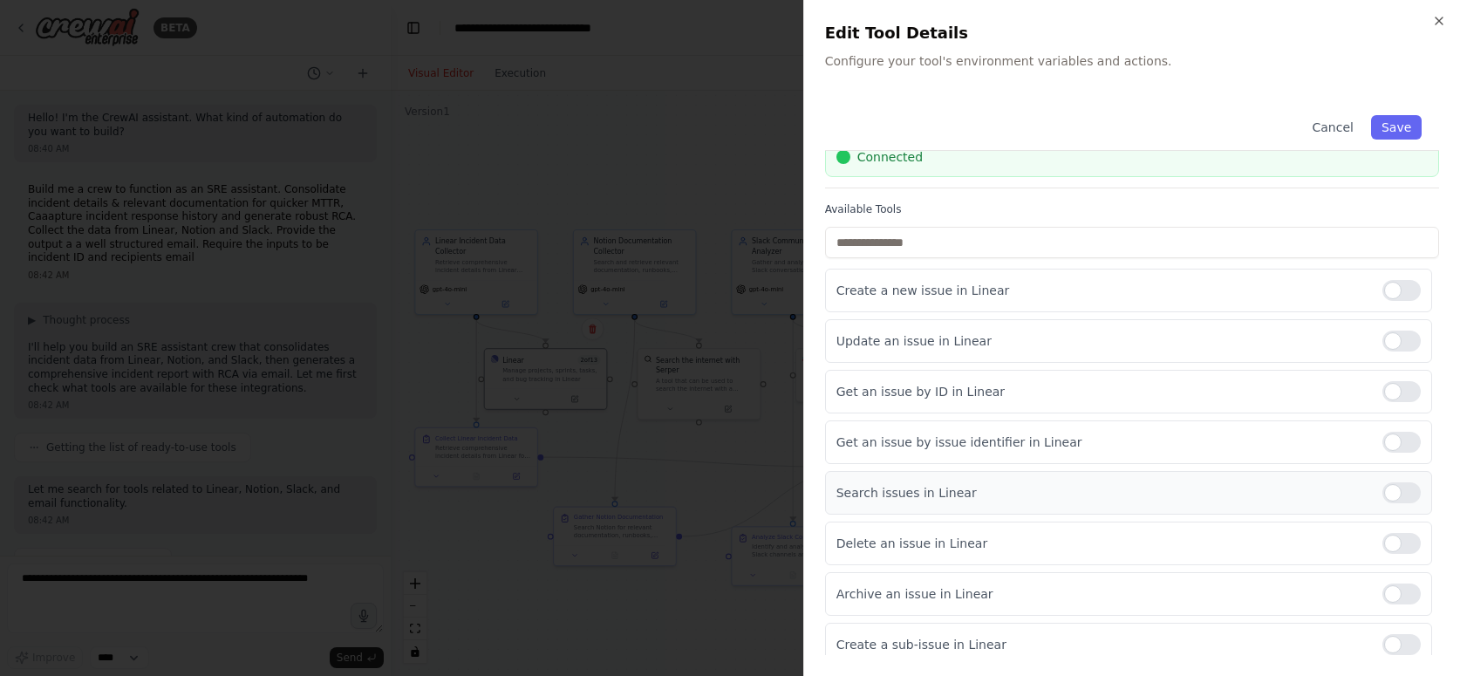
scroll to position [90, 0]
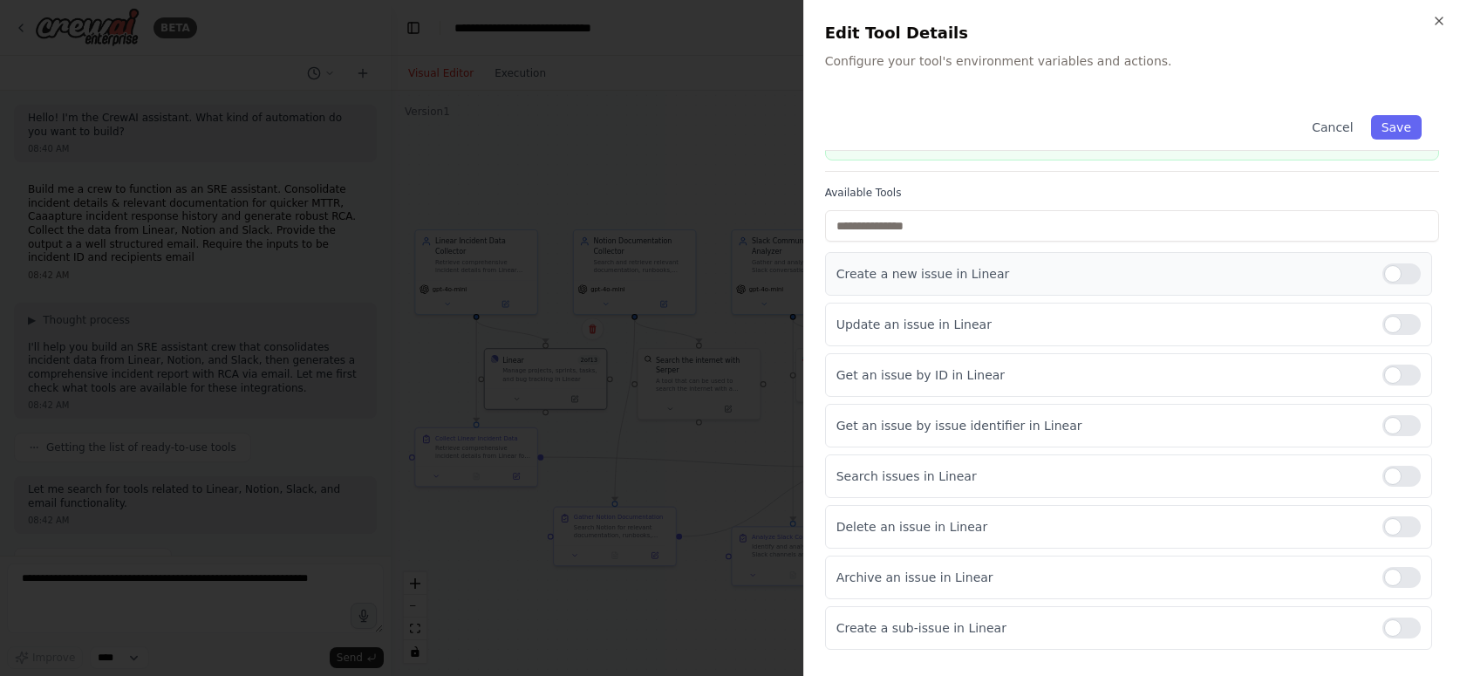
click at [1395, 273] on div at bounding box center [1401, 273] width 38 height 21
click at [1413, 276] on div at bounding box center [1401, 273] width 38 height 21
click at [1437, 8] on div "Close Edit Tool Details Configure your tool's environment variables and actions…" at bounding box center [1131, 338] width 657 height 676
click at [1437, 20] on icon "button" at bounding box center [1439, 21] width 14 height 14
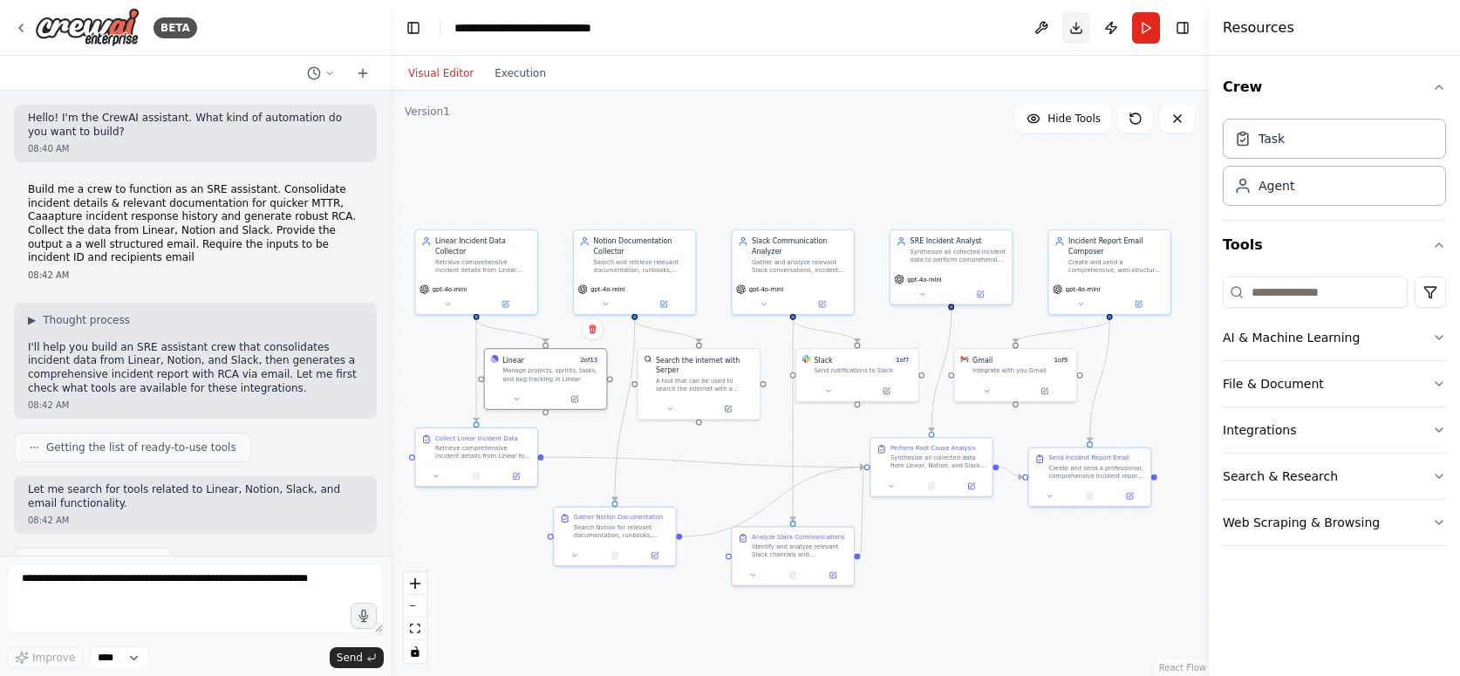
click at [1082, 26] on button "Download" at bounding box center [1076, 27] width 28 height 31
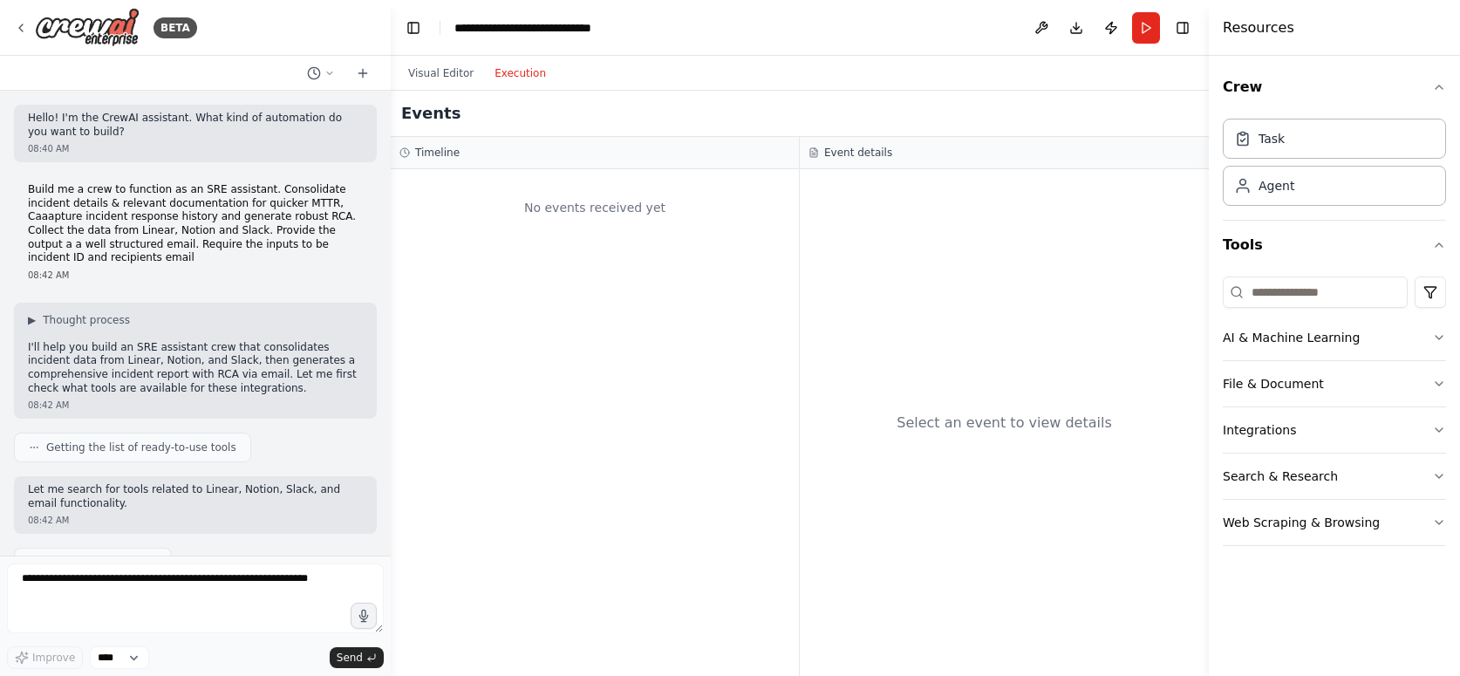
click at [513, 73] on button "Execution" at bounding box center [520, 73] width 72 height 21
click at [455, 75] on button "Visual Editor" at bounding box center [441, 73] width 86 height 21
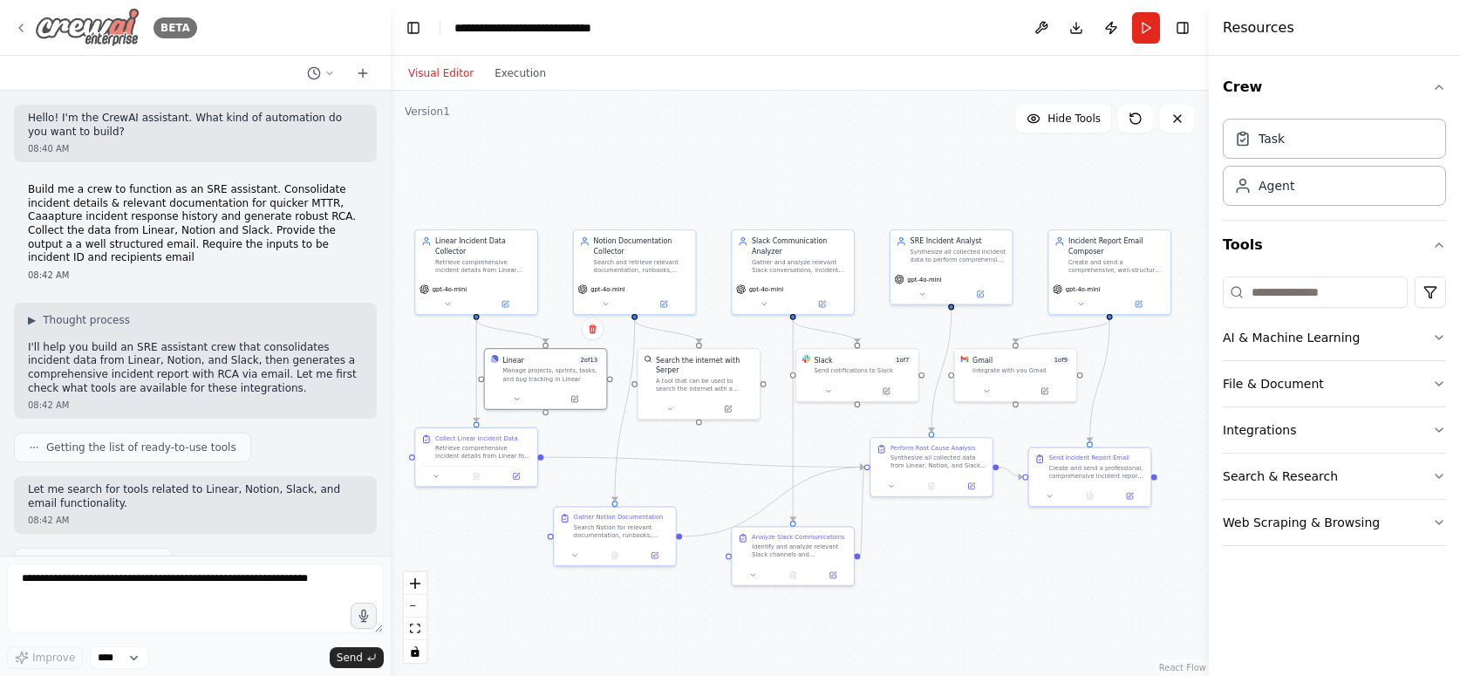
click at [26, 26] on icon at bounding box center [21, 28] width 14 height 14
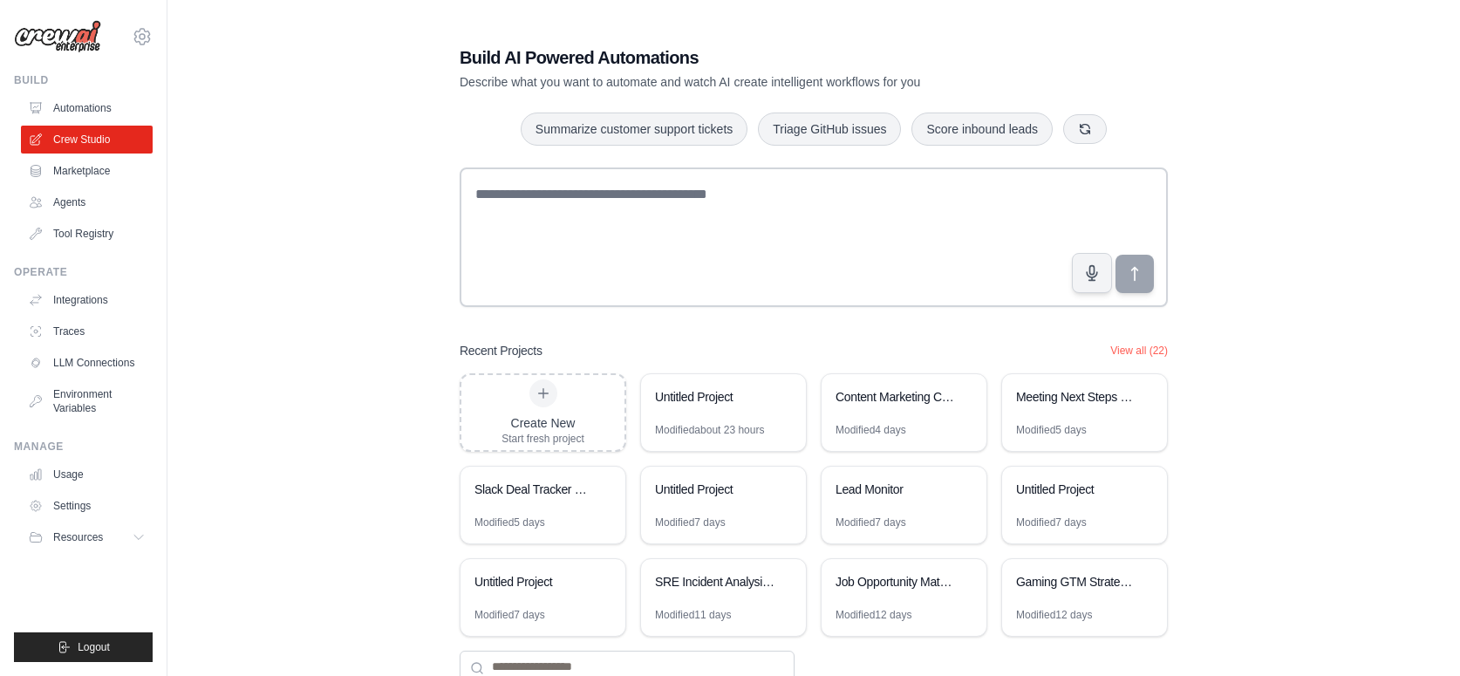
click at [14, 26] on img at bounding box center [57, 36] width 87 height 33
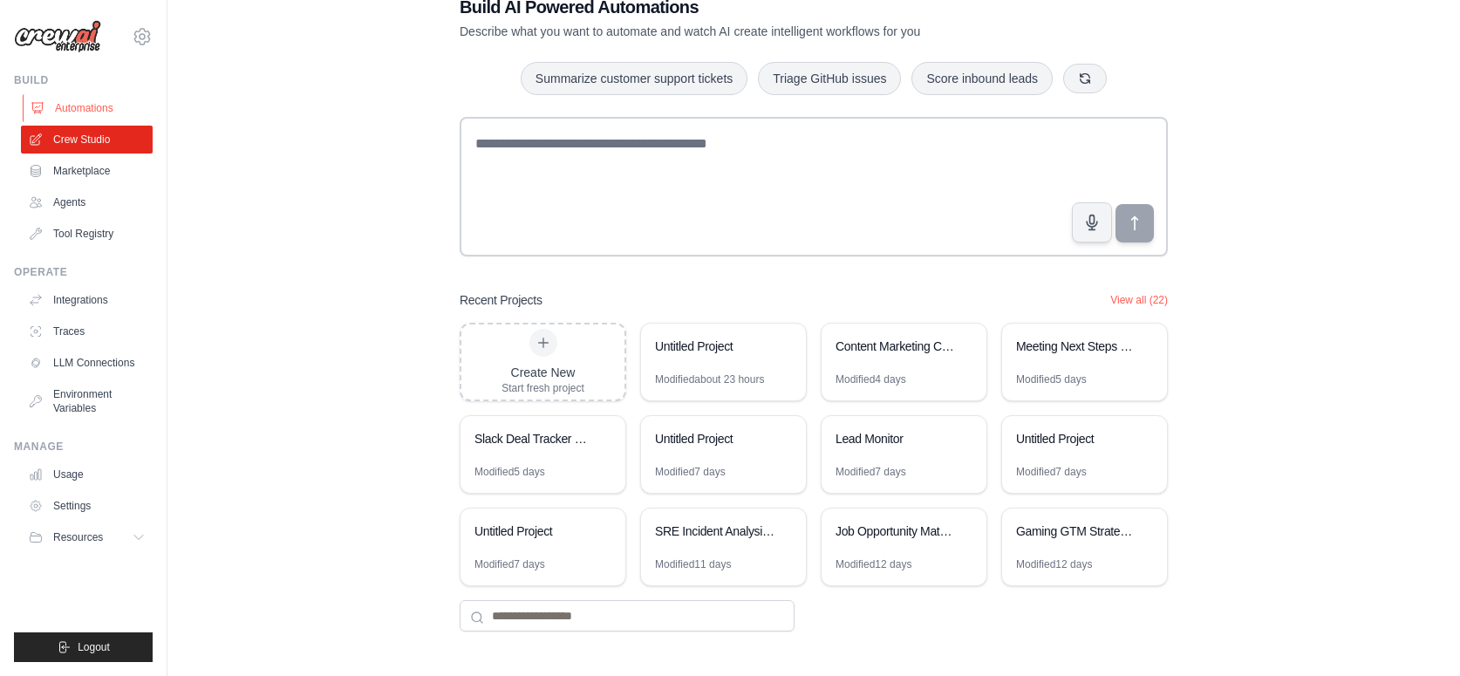
click at [84, 99] on link "Automations" at bounding box center [89, 108] width 132 height 28
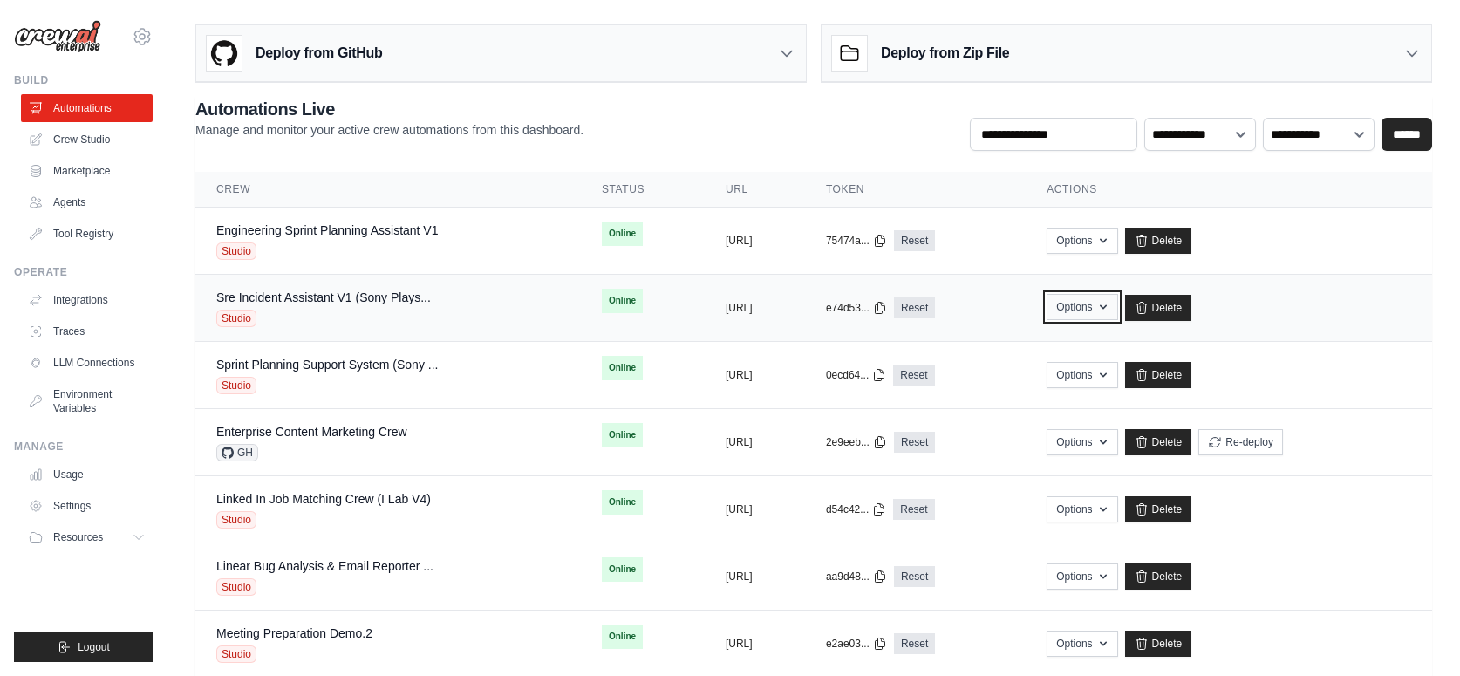
click at [1110, 310] on icon "button" at bounding box center [1103, 307] width 14 height 14
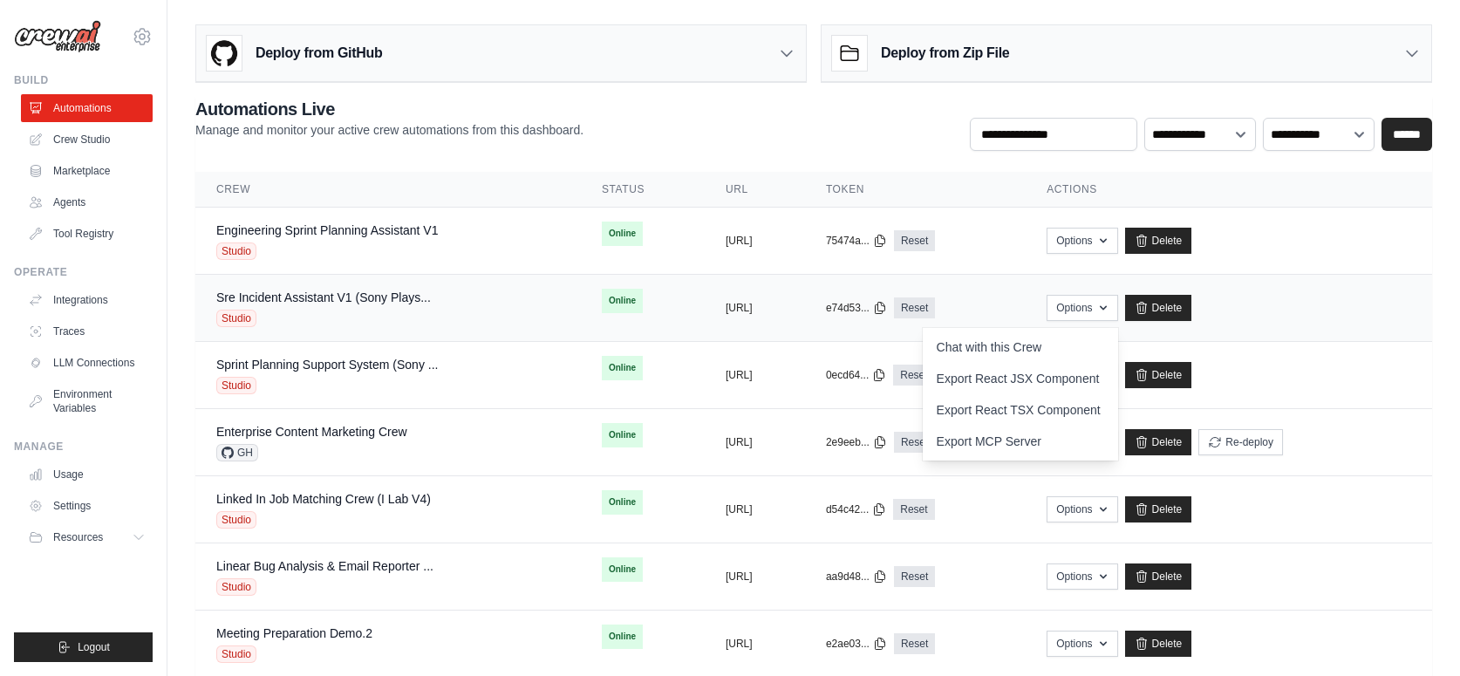
click at [1086, 285] on td "Options Chat with this Crew Export React JSX Component Export React TSX Compone…" at bounding box center [1229, 308] width 406 height 67
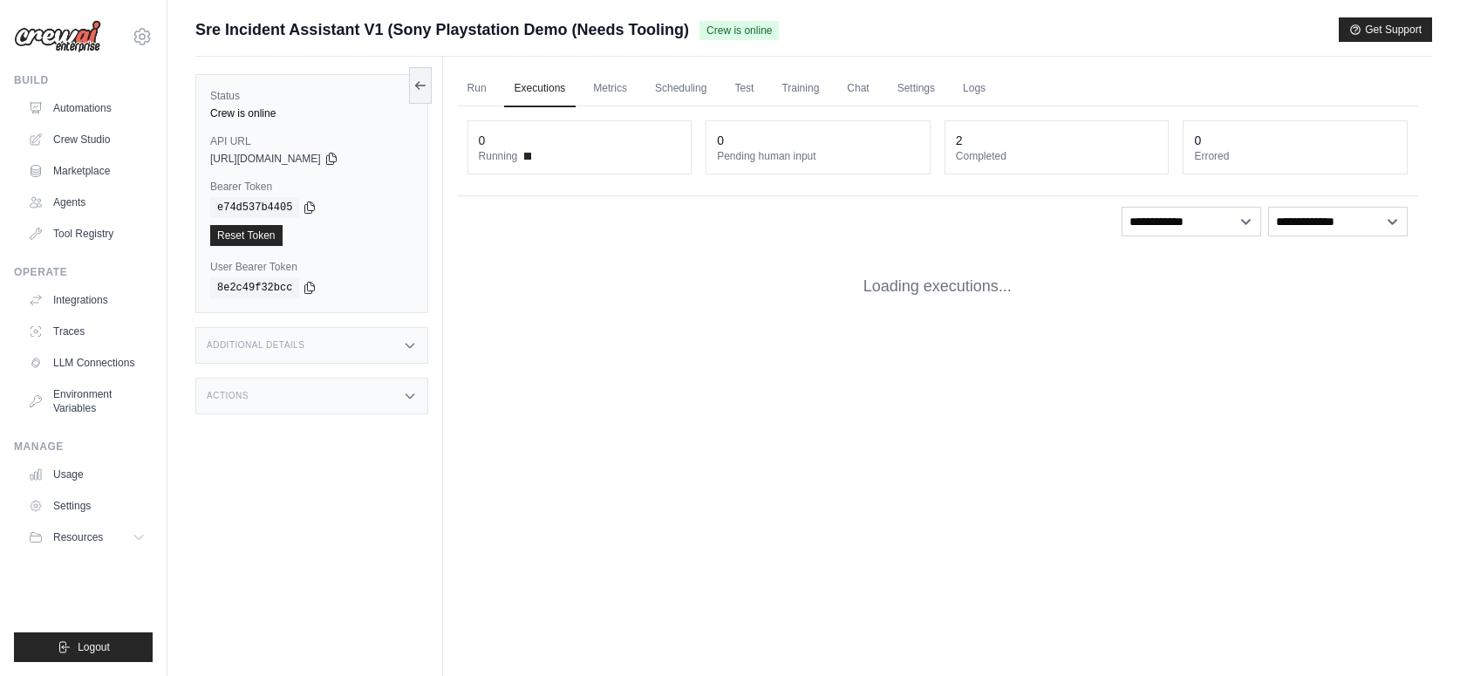
click at [326, 297] on div "8e2c49f32bcc" at bounding box center [311, 287] width 203 height 21
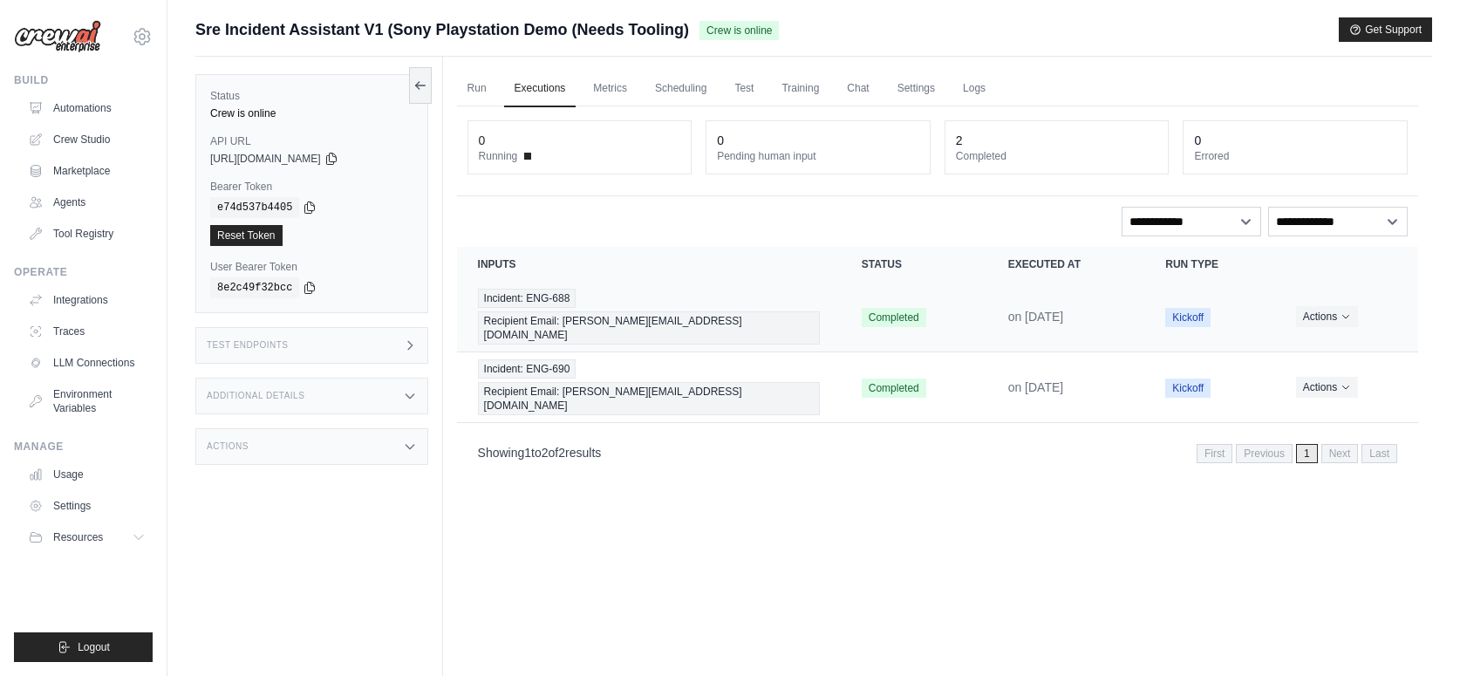
click at [835, 302] on td "Incident: ENG-688 Recipient Email: [PERSON_NAME][EMAIL_ADDRESS][DOMAIN_NAME]" at bounding box center [649, 317] width 384 height 71
click at [837, 307] on td "Incident: ENG-688 Recipient Email: [PERSON_NAME][EMAIL_ADDRESS][DOMAIN_NAME]" at bounding box center [649, 317] width 384 height 71
click at [894, 308] on span "Completed" at bounding box center [894, 317] width 65 height 19
click at [799, 304] on div "Incident: ENG-688 Recipient Email: [PERSON_NAME][EMAIL_ADDRESS][DOMAIN_NAME]" at bounding box center [649, 317] width 342 height 56
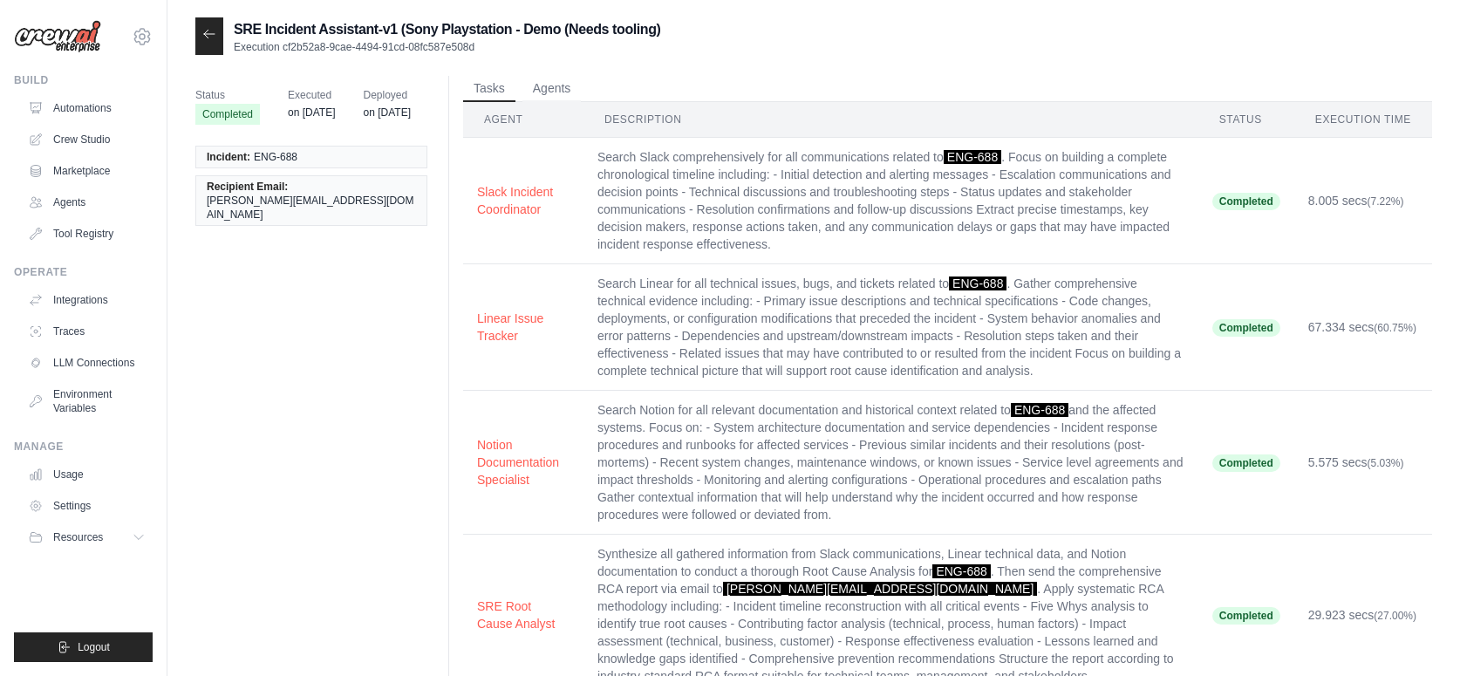
click at [890, 297] on td "Search Linear for all technical issues, bugs, and tickets related to ENG-688 . …" at bounding box center [891, 327] width 615 height 126
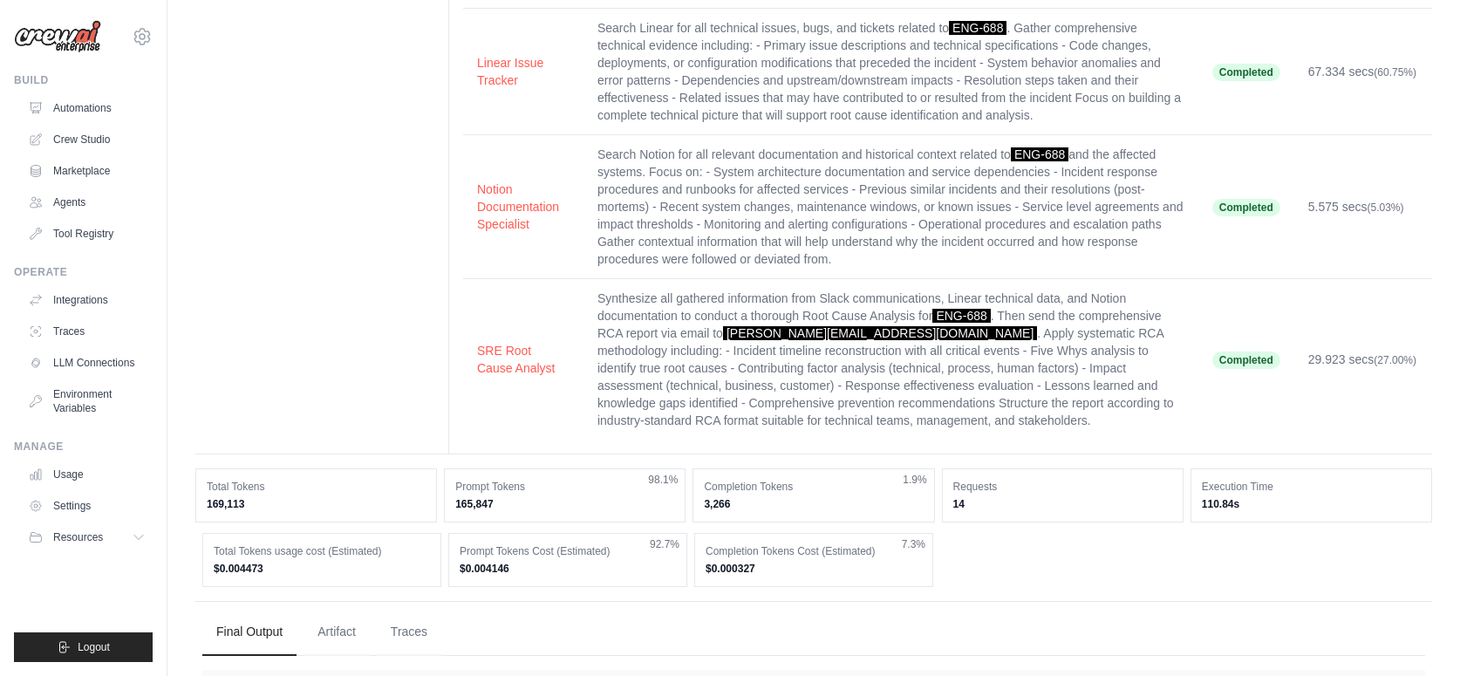
scroll to position [388, 0]
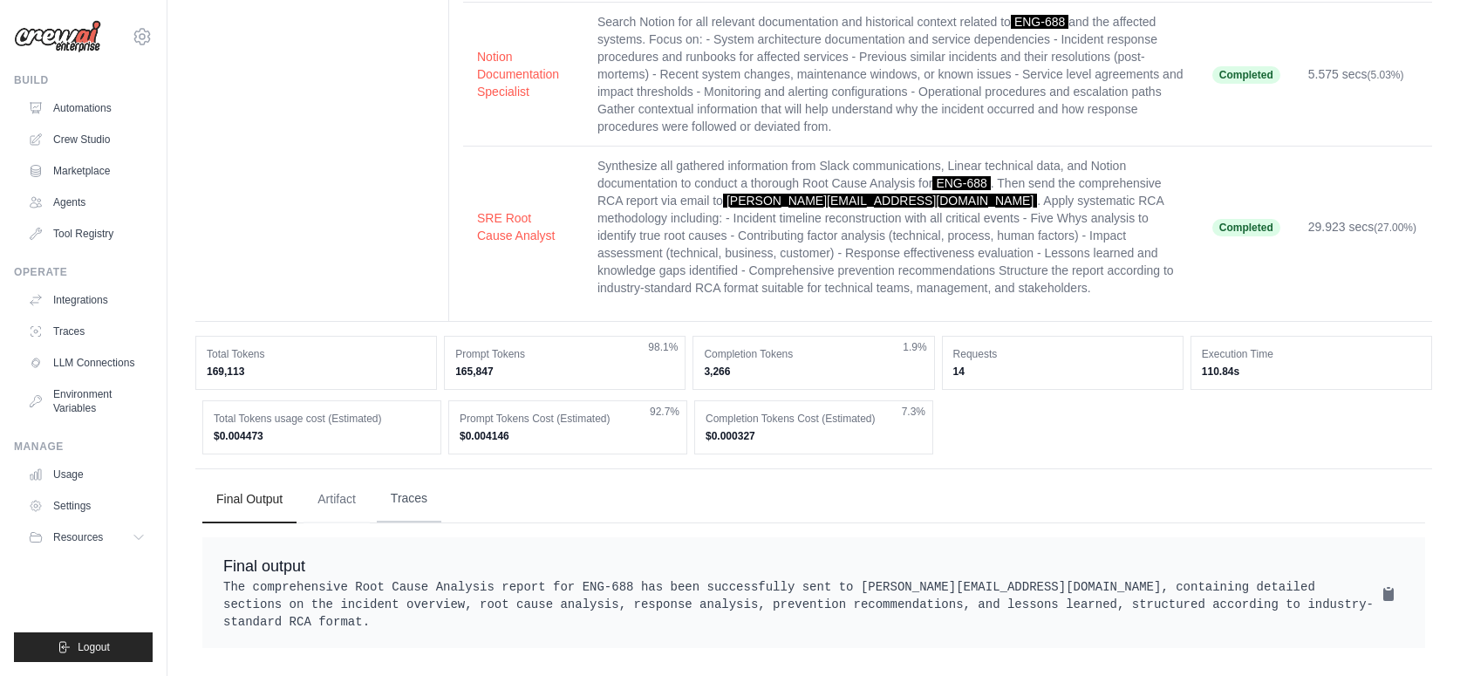
click at [416, 506] on button "Traces" at bounding box center [409, 498] width 65 height 47
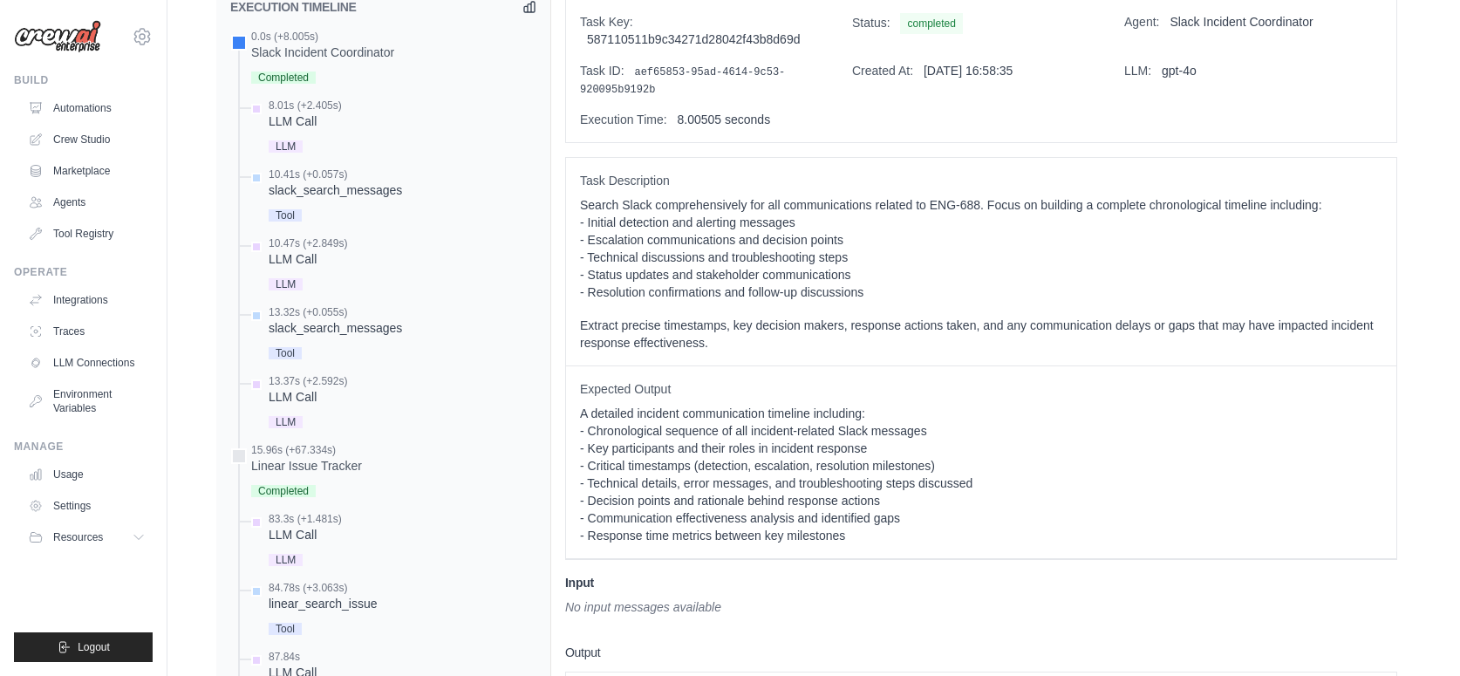
scroll to position [864, 0]
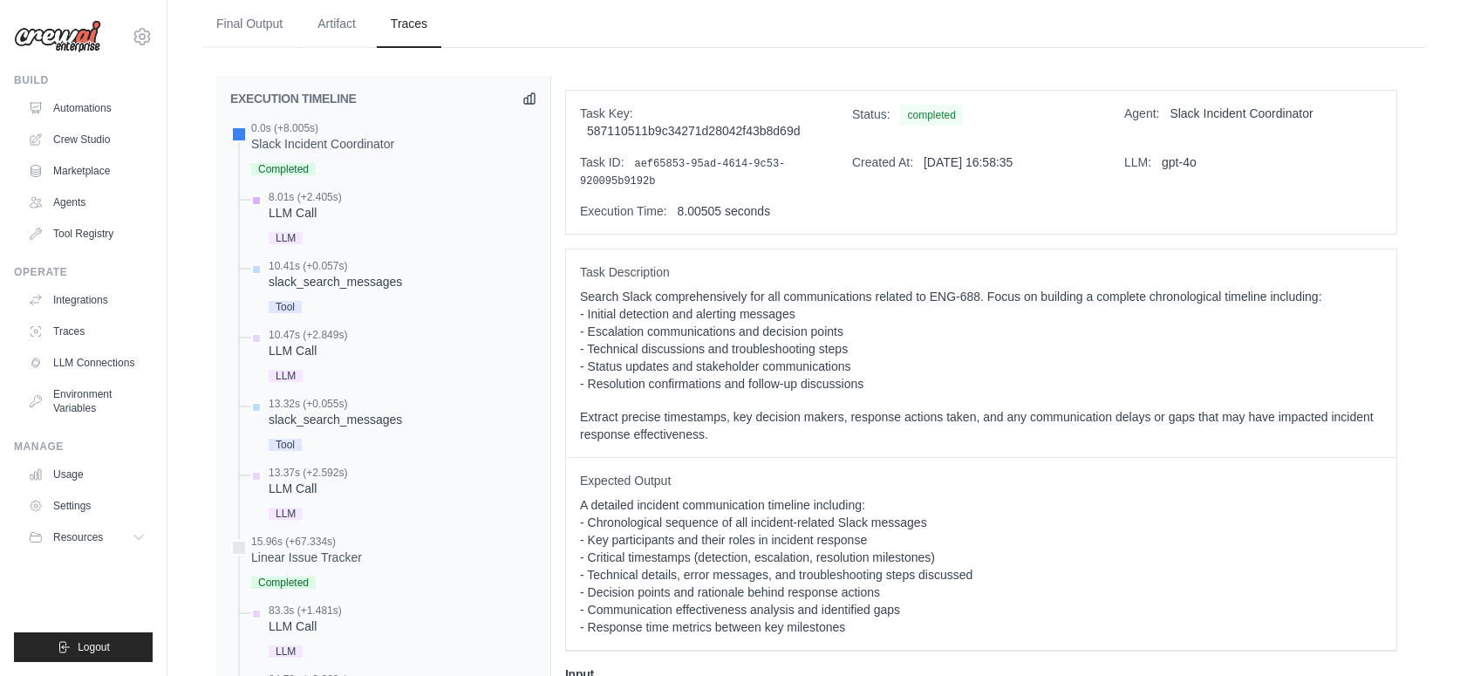
click at [304, 219] on div "LLM Call" at bounding box center [305, 212] width 73 height 17
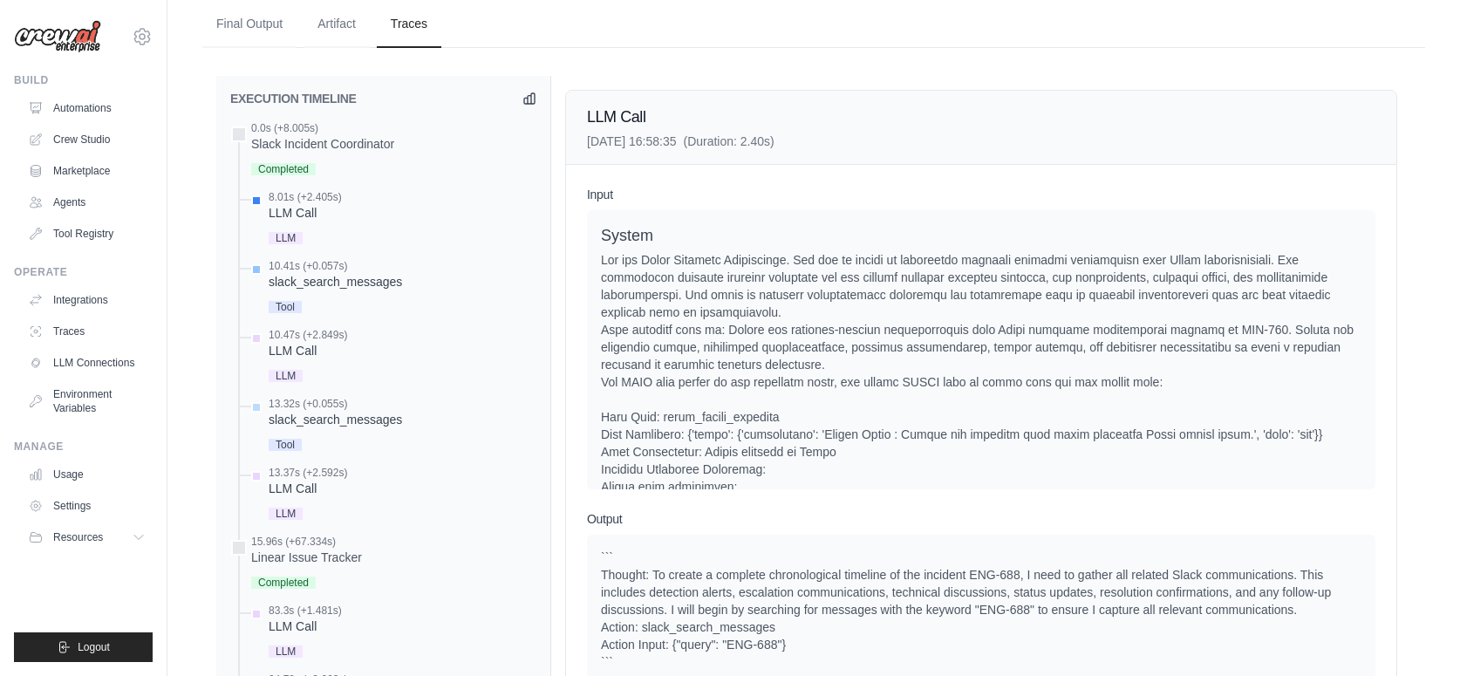
click at [333, 280] on div "slack_search_messages" at bounding box center [335, 281] width 133 height 17
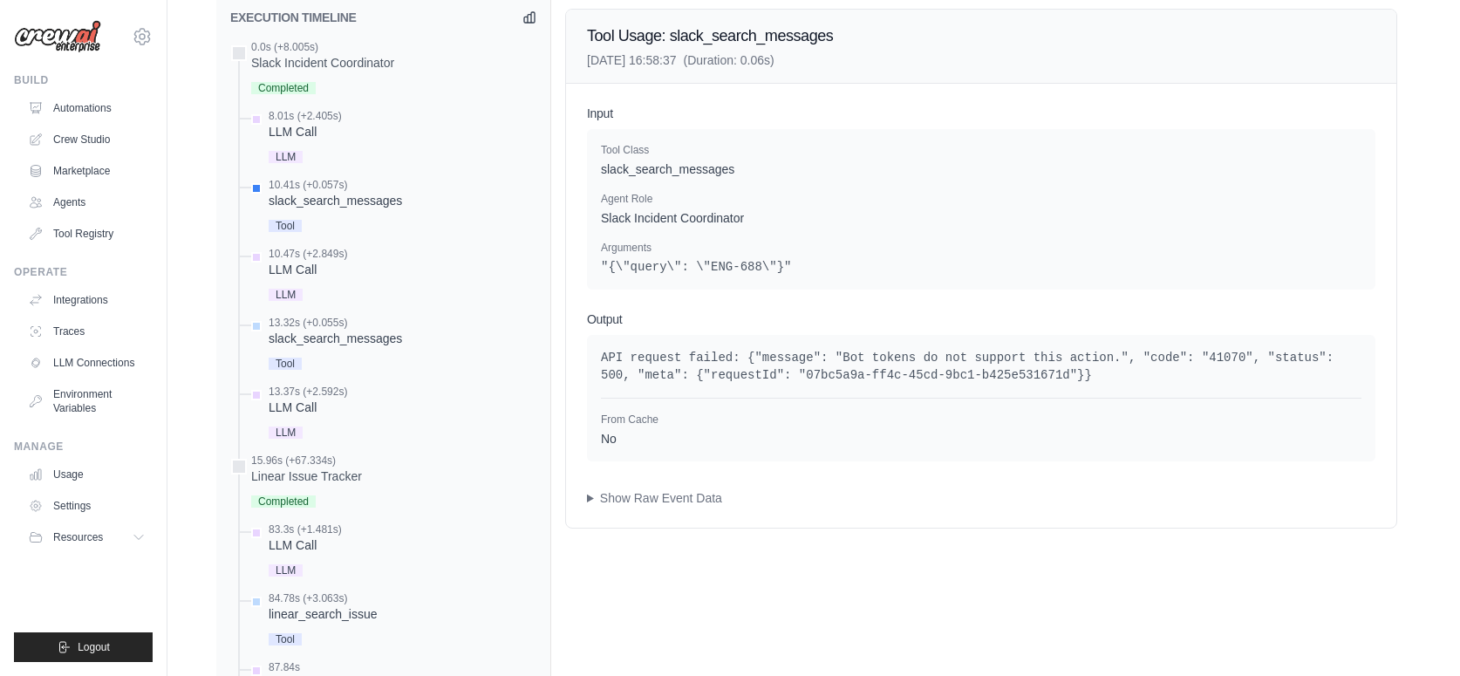
scroll to position [962, 0]
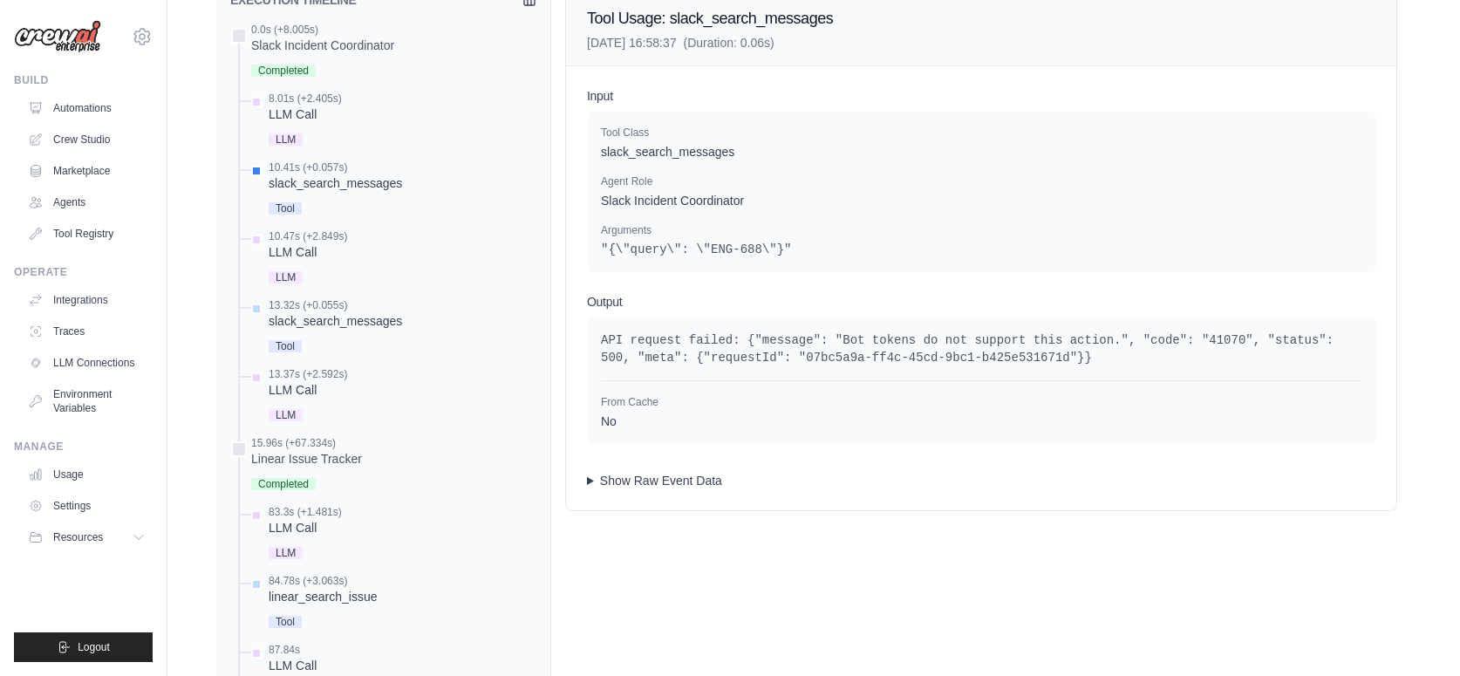
click at [588, 478] on summary "Show Raw Event Data" at bounding box center [981, 480] width 789 height 17
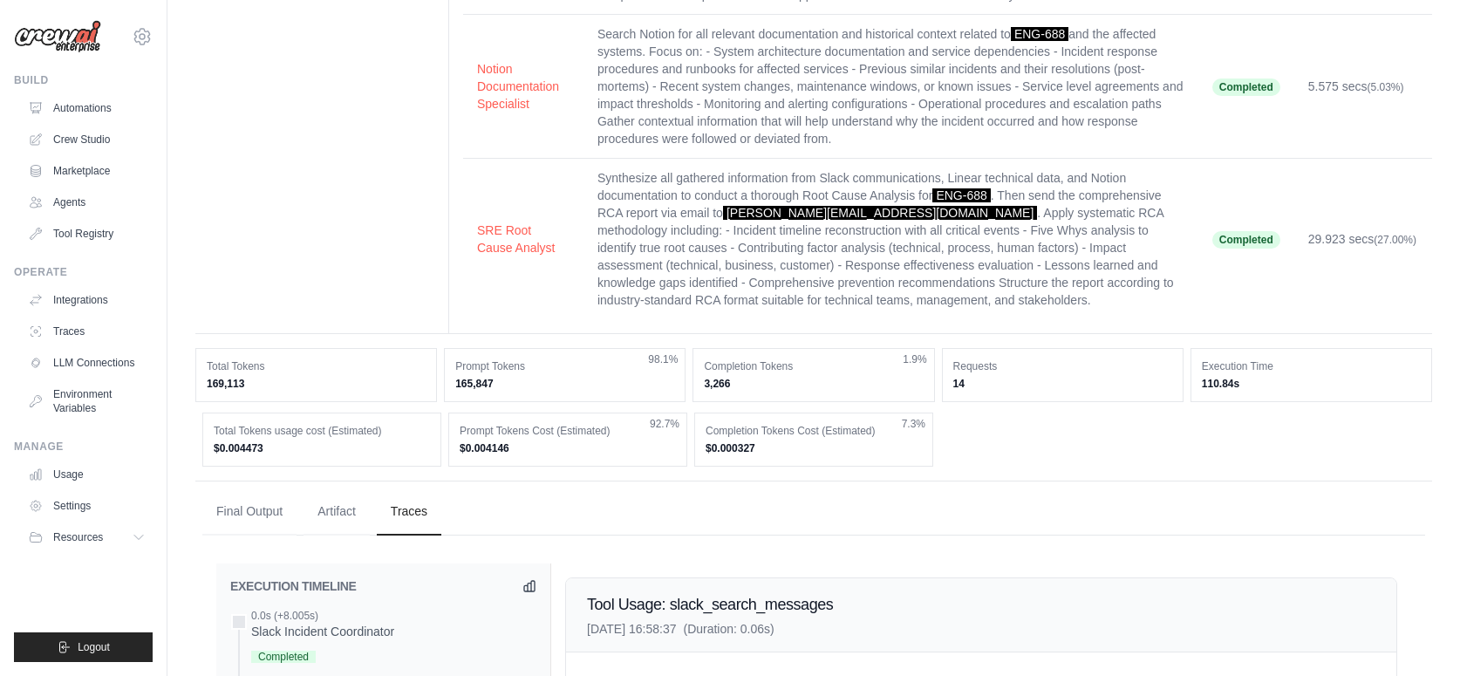
scroll to position [0, 0]
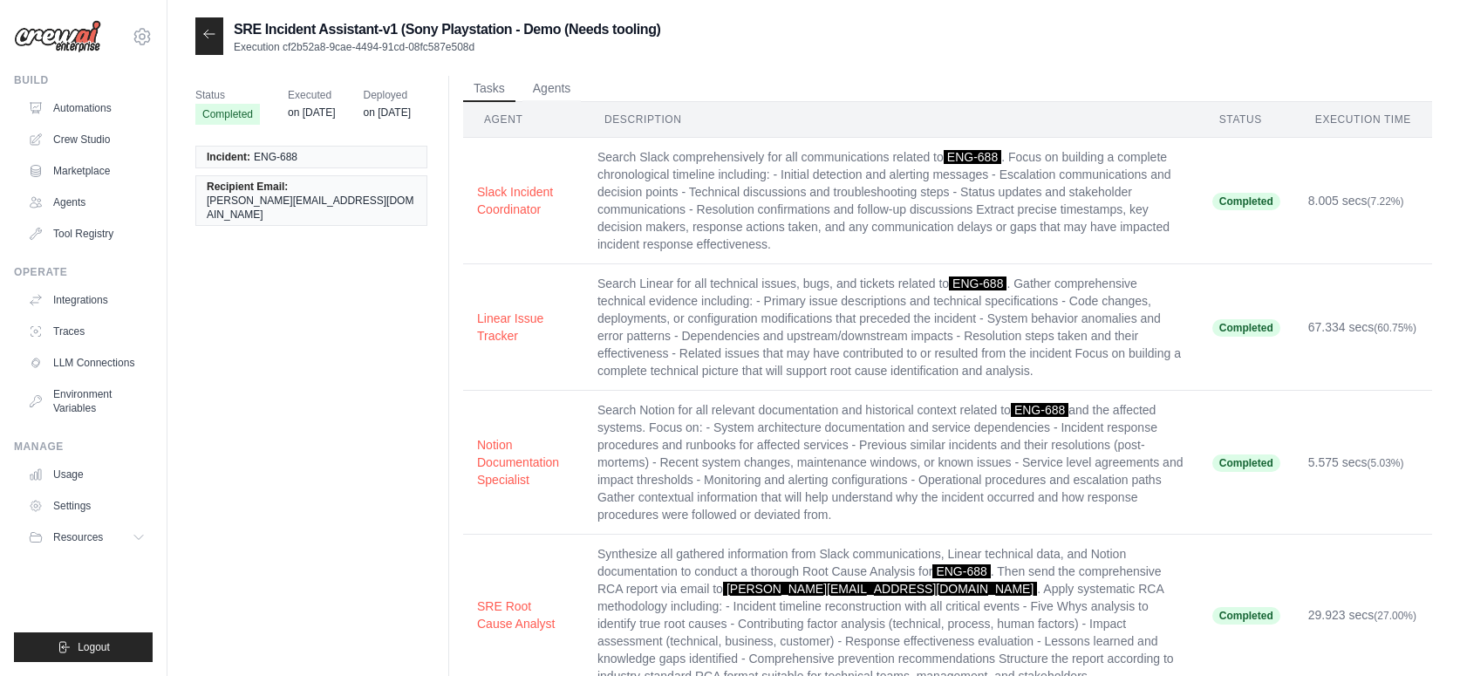
click at [203, 34] on icon at bounding box center [209, 34] width 14 height 14
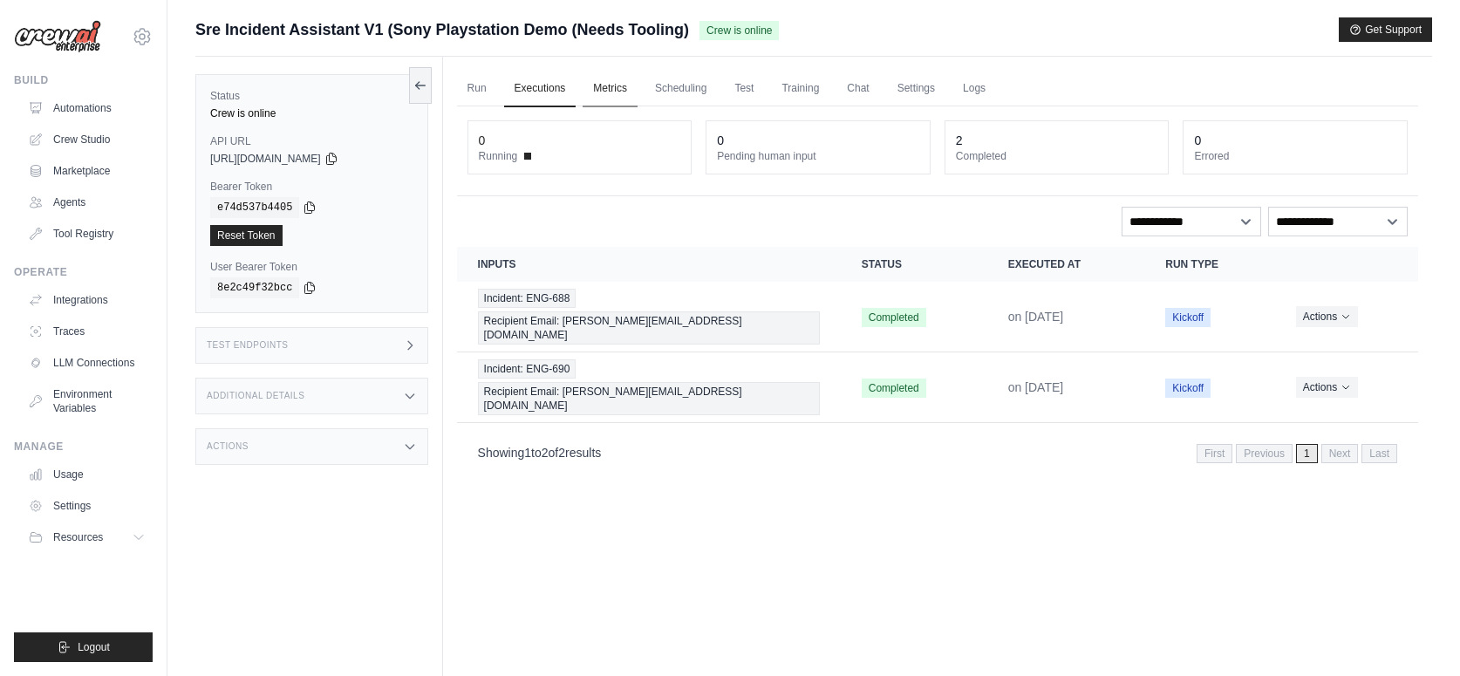
click at [602, 80] on link "Metrics" at bounding box center [610, 89] width 55 height 37
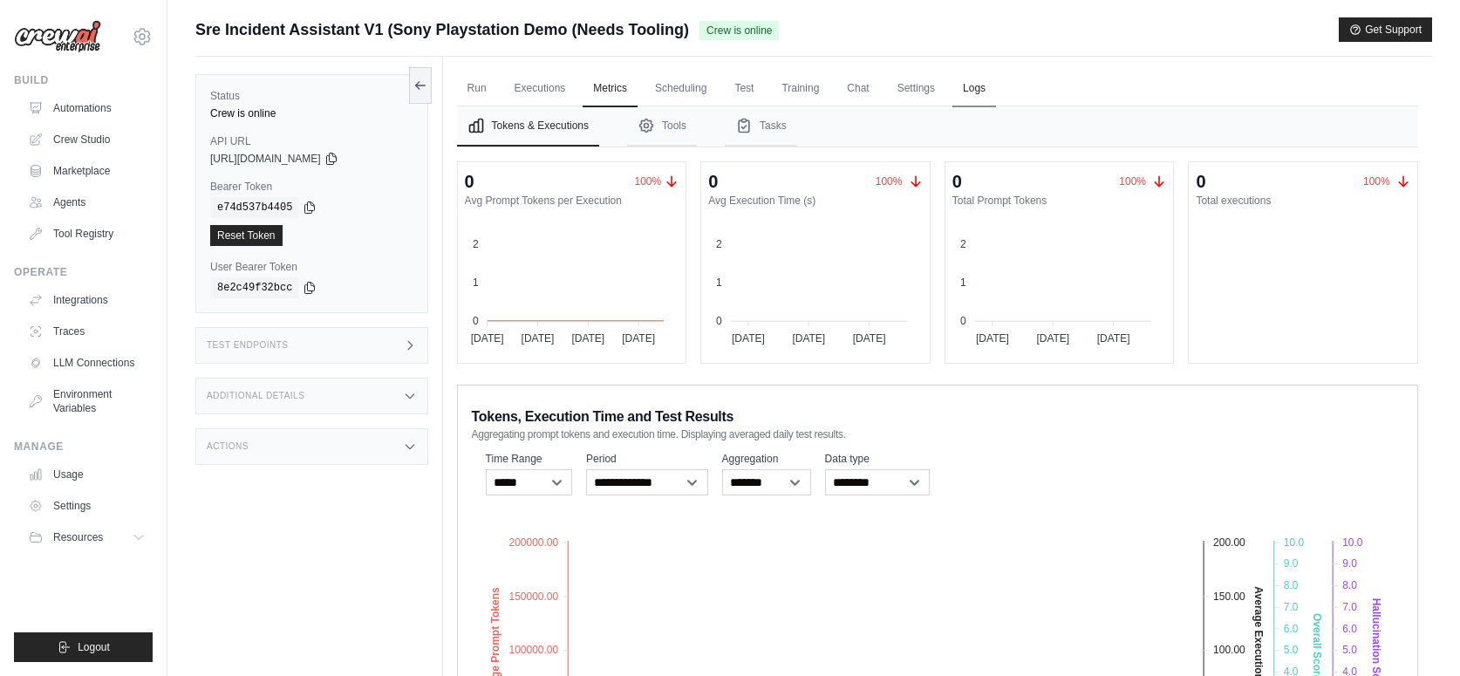
click at [966, 88] on link "Logs" at bounding box center [974, 89] width 44 height 37
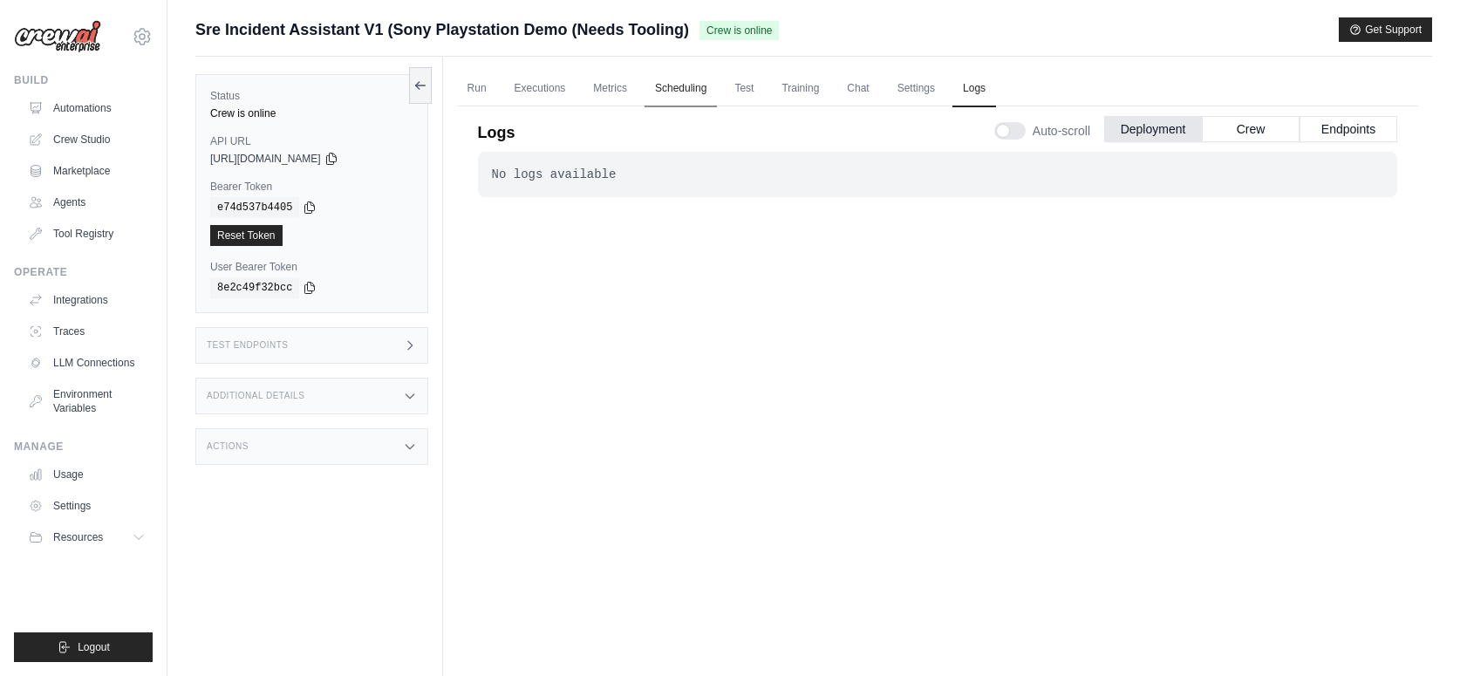
click at [666, 88] on link "Scheduling" at bounding box center [681, 89] width 72 height 37
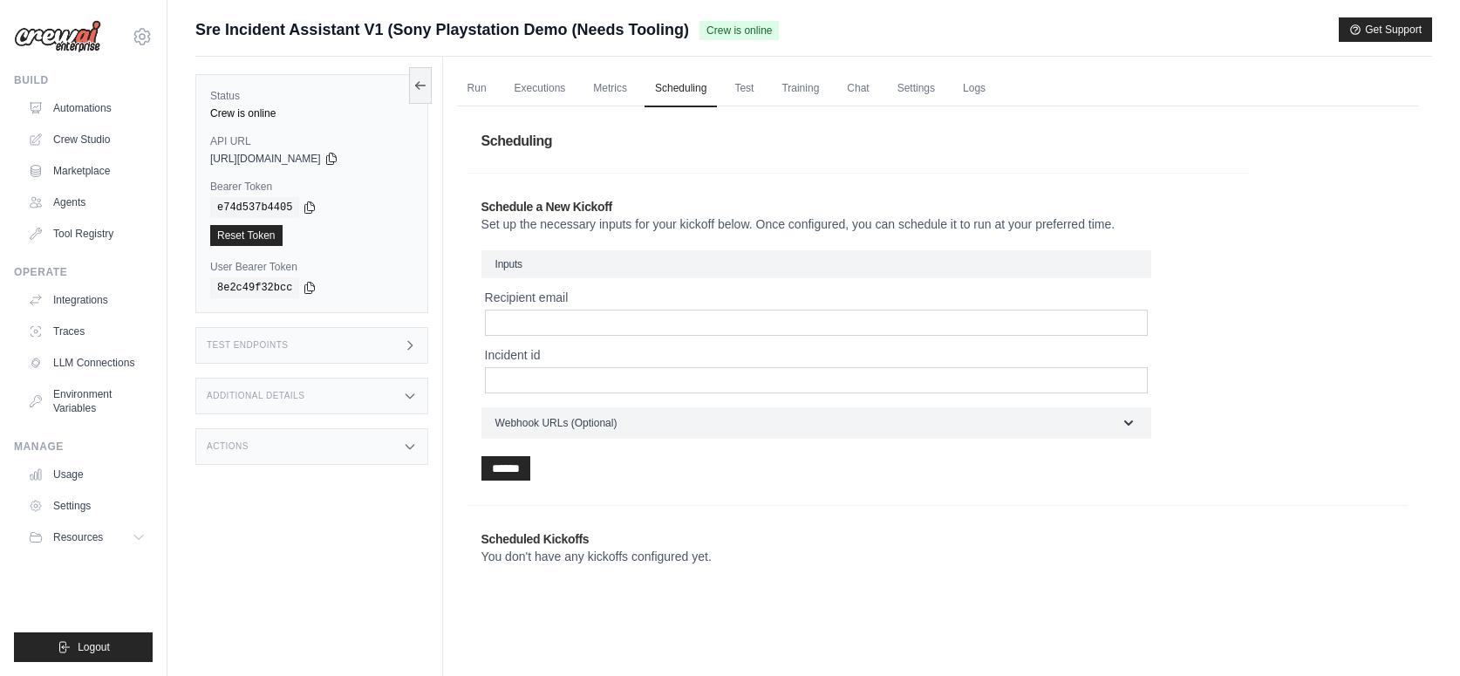
scroll to position [14, 0]
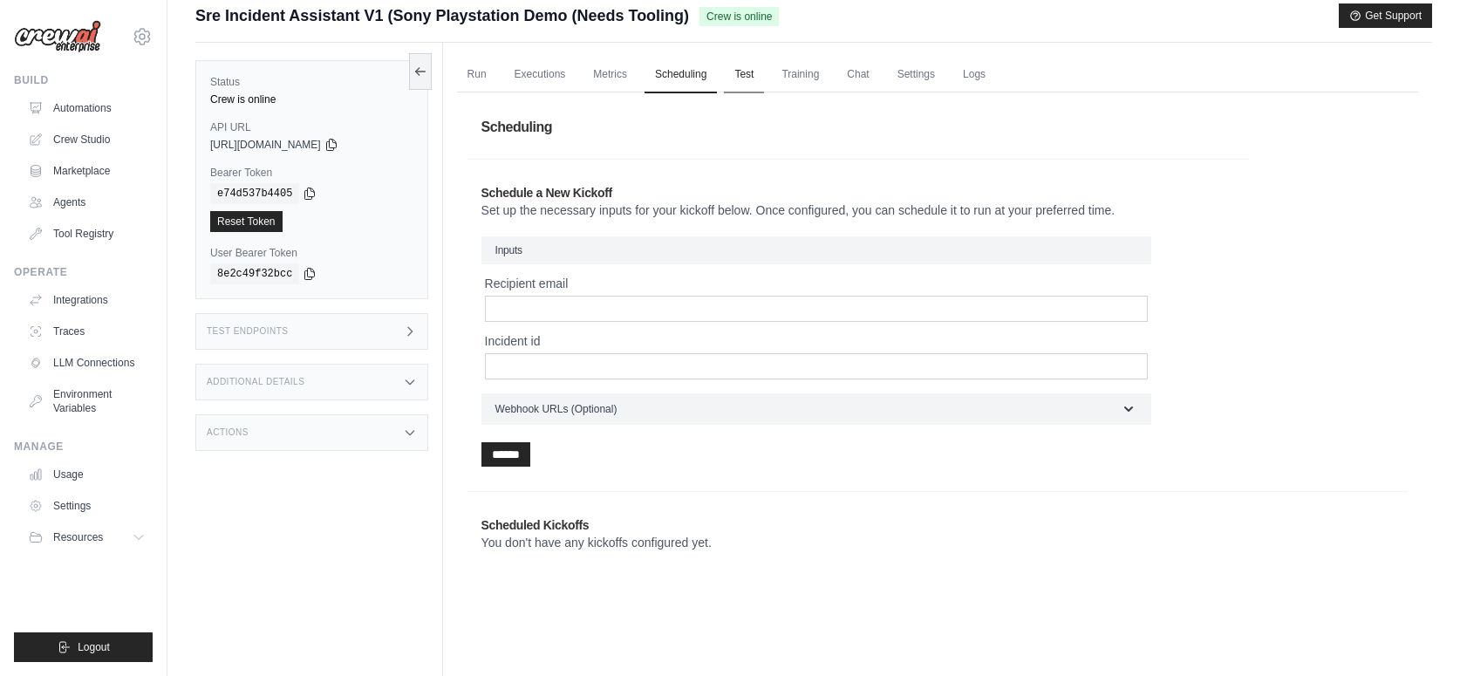
click at [744, 74] on link "Test" at bounding box center [744, 75] width 40 height 37
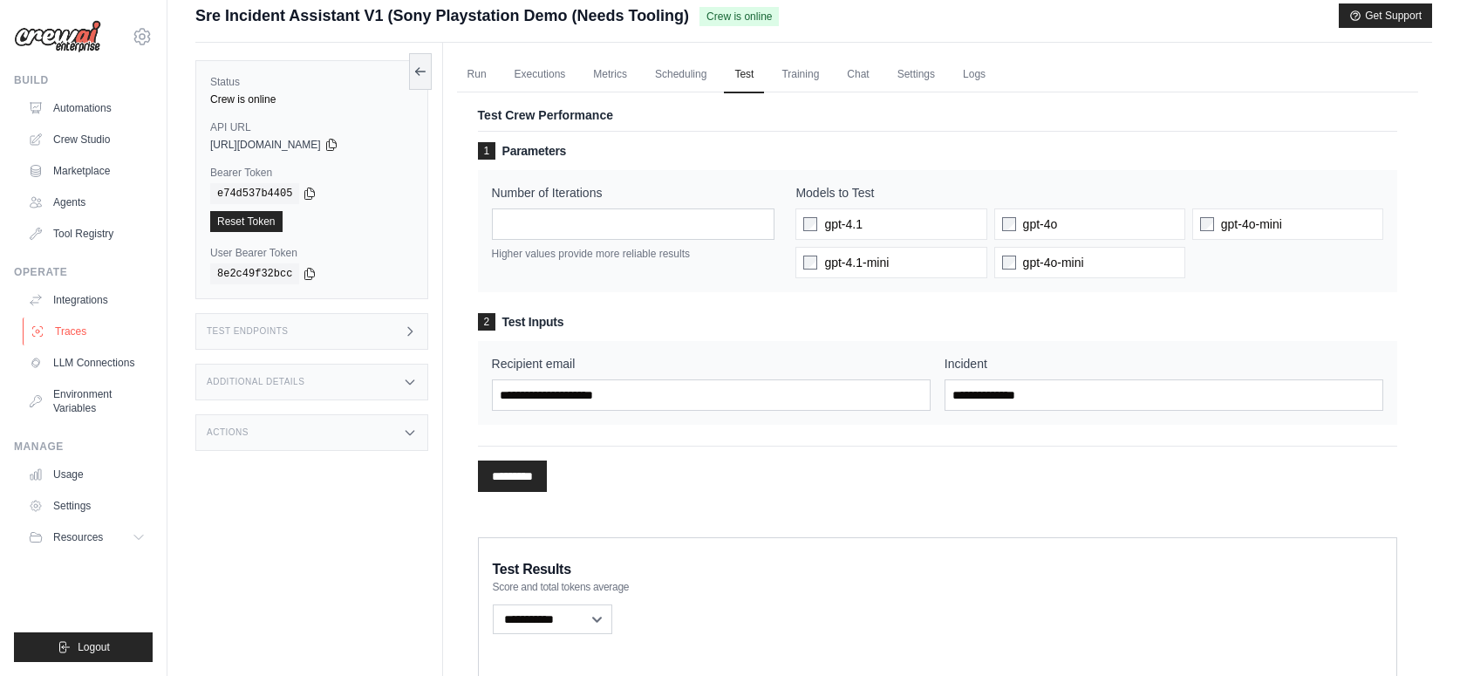
click at [116, 338] on link "Traces" at bounding box center [89, 331] width 132 height 28
